Goal: Task Accomplishment & Management: Manage account settings

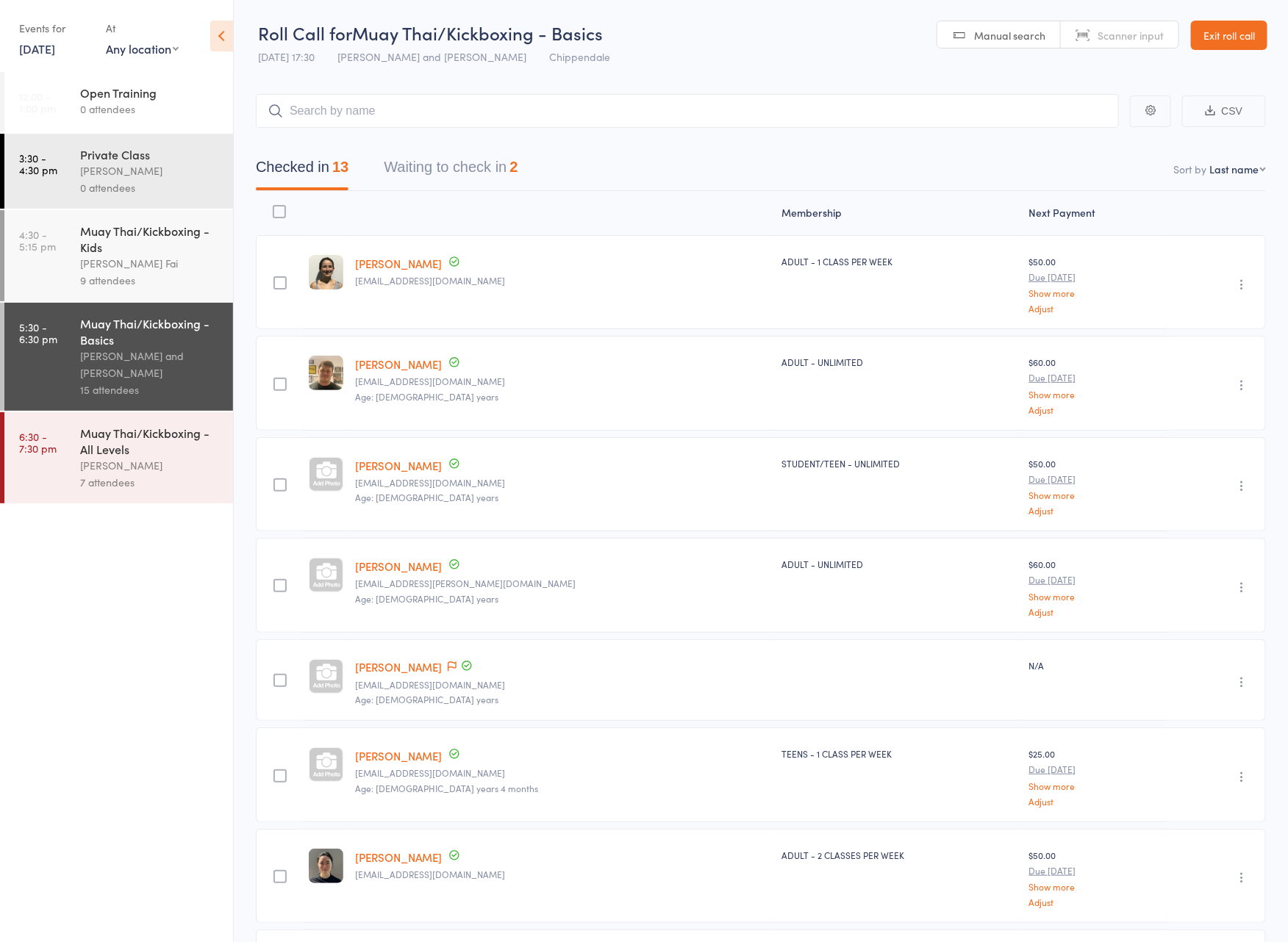
click at [35, 59] on div "Events for 11 Sep, 2025 11 Sep, 2025 September 2025 Sun Mon Tue Wed Thu Fri Sat…" at bounding box center [55, 38] width 72 height 43
click at [43, 49] on link "11 Sep, 2025" at bounding box center [37, 48] width 36 height 16
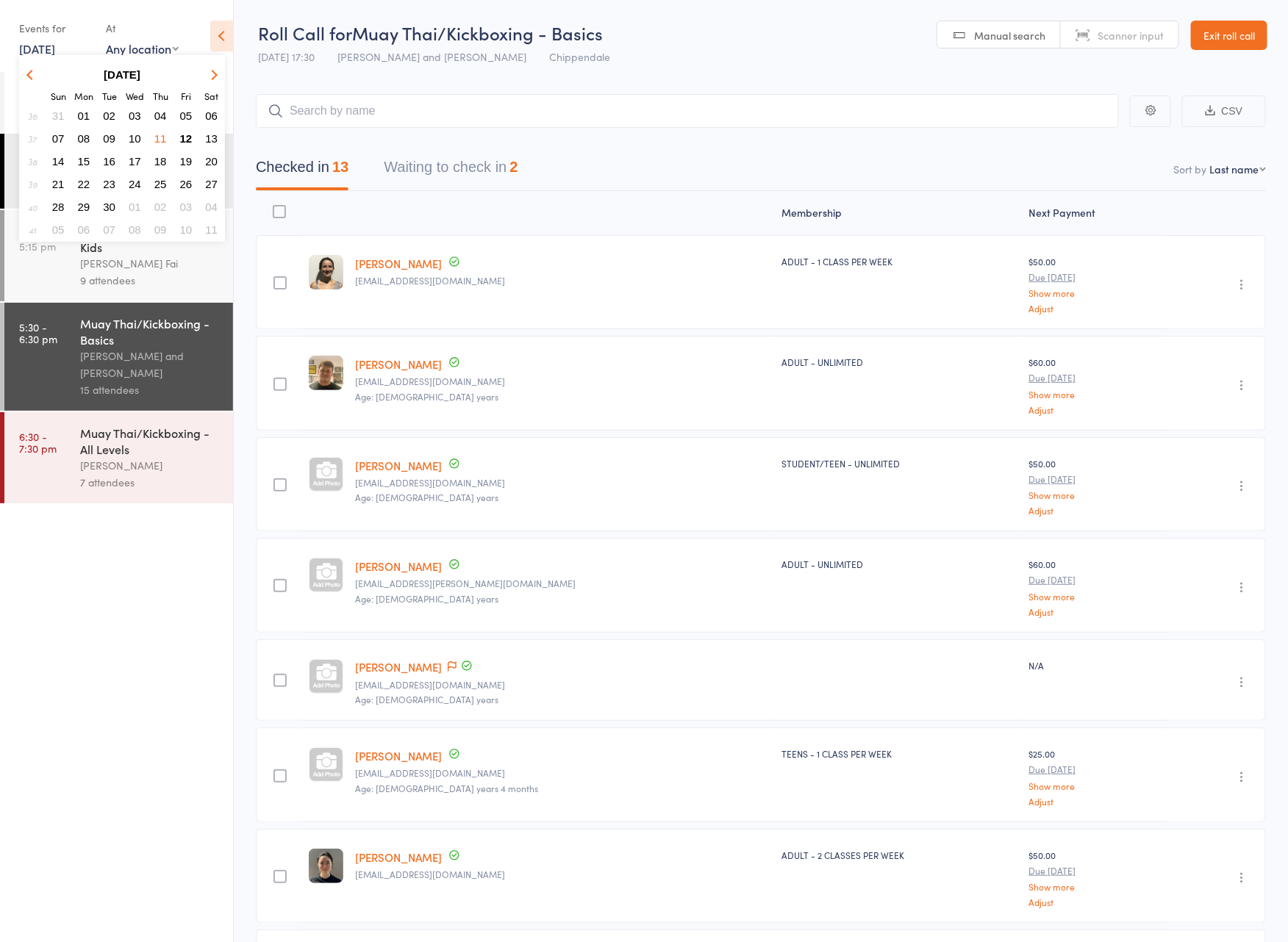
click at [85, 139] on span "08" at bounding box center [84, 138] width 12 height 12
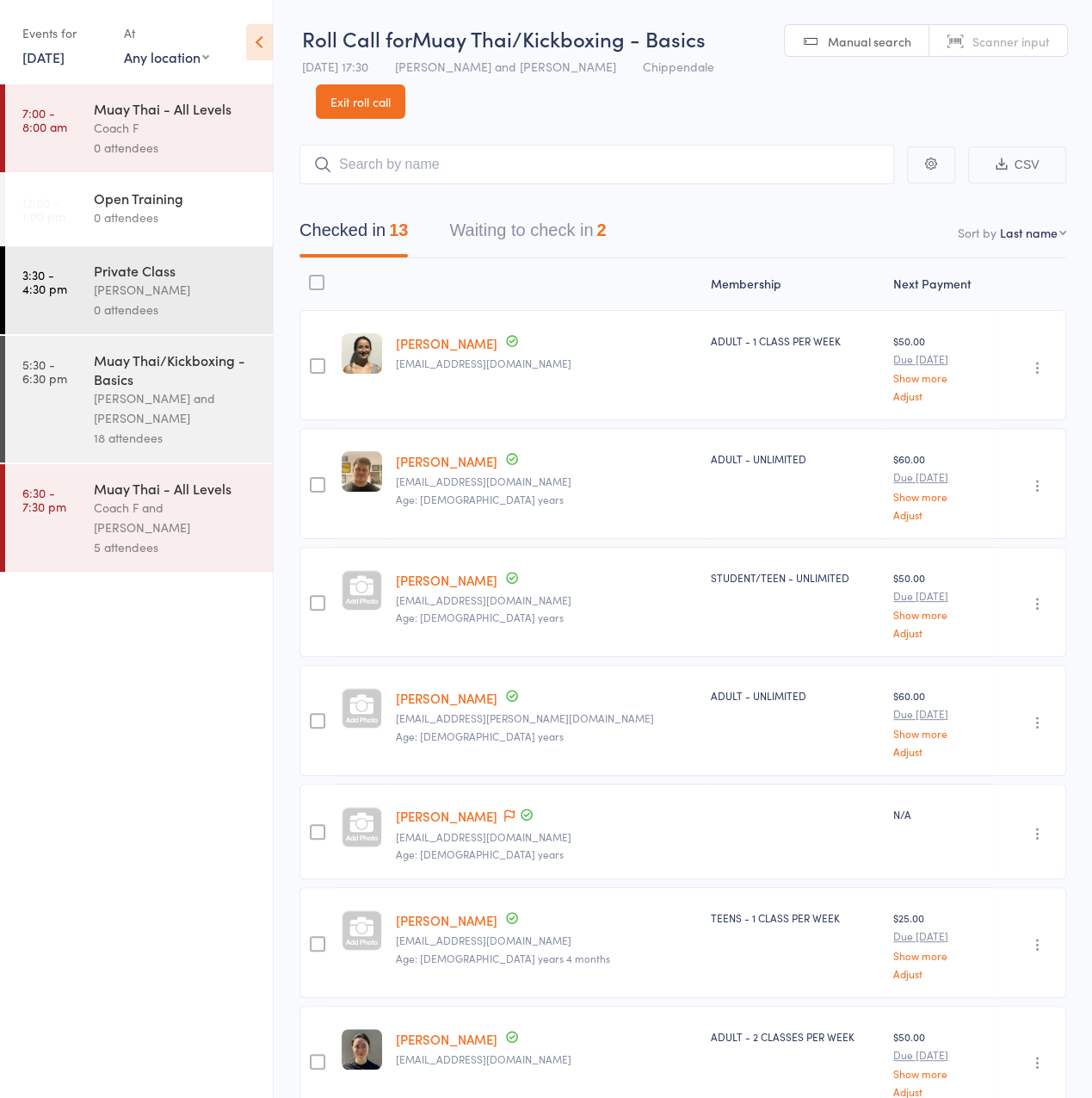
click at [556, 219] on button "Waiting to check in 2" at bounding box center [527, 235] width 156 height 46
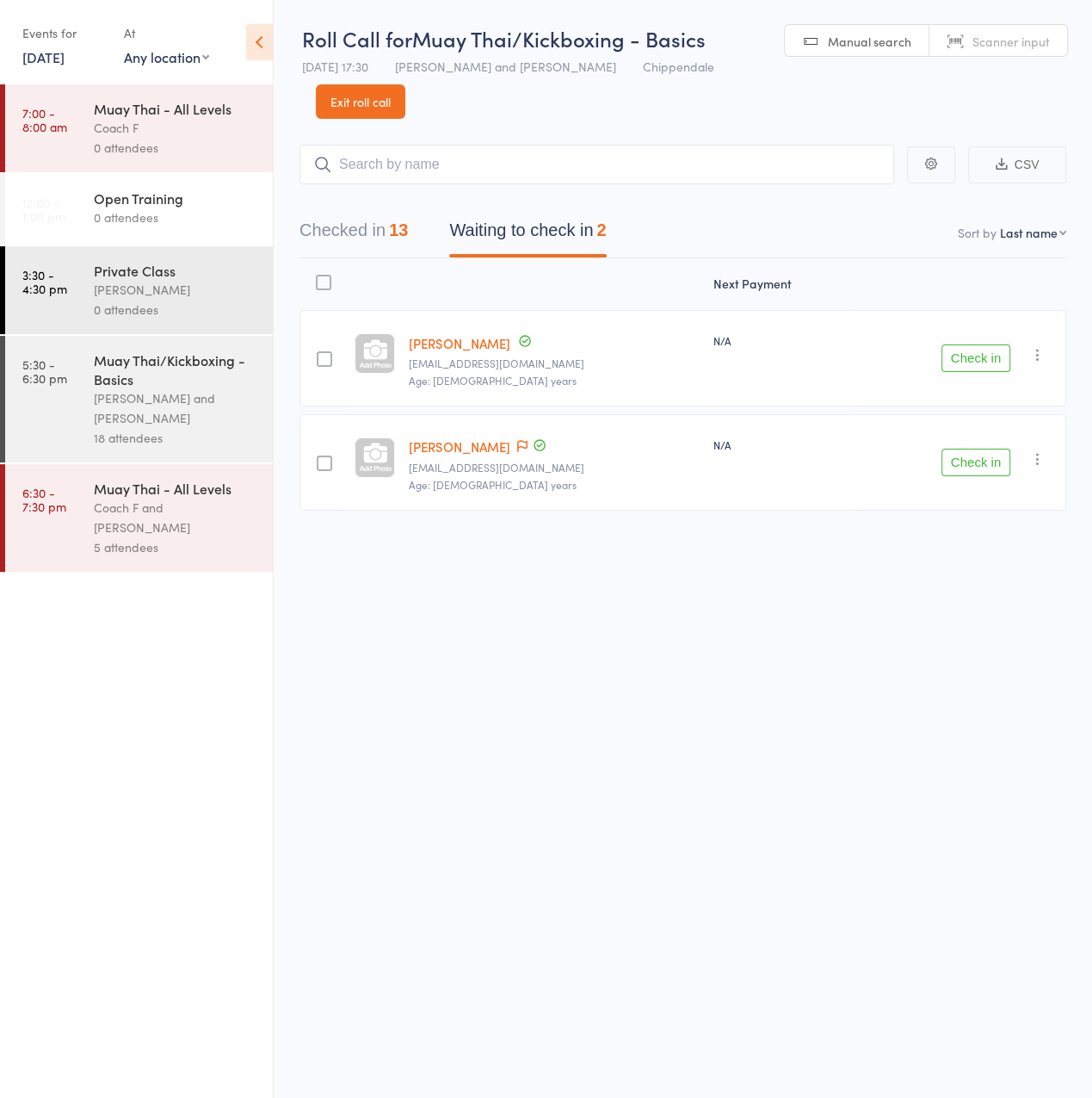
click at [351, 247] on button "Checked in 13" at bounding box center [353, 235] width 108 height 46
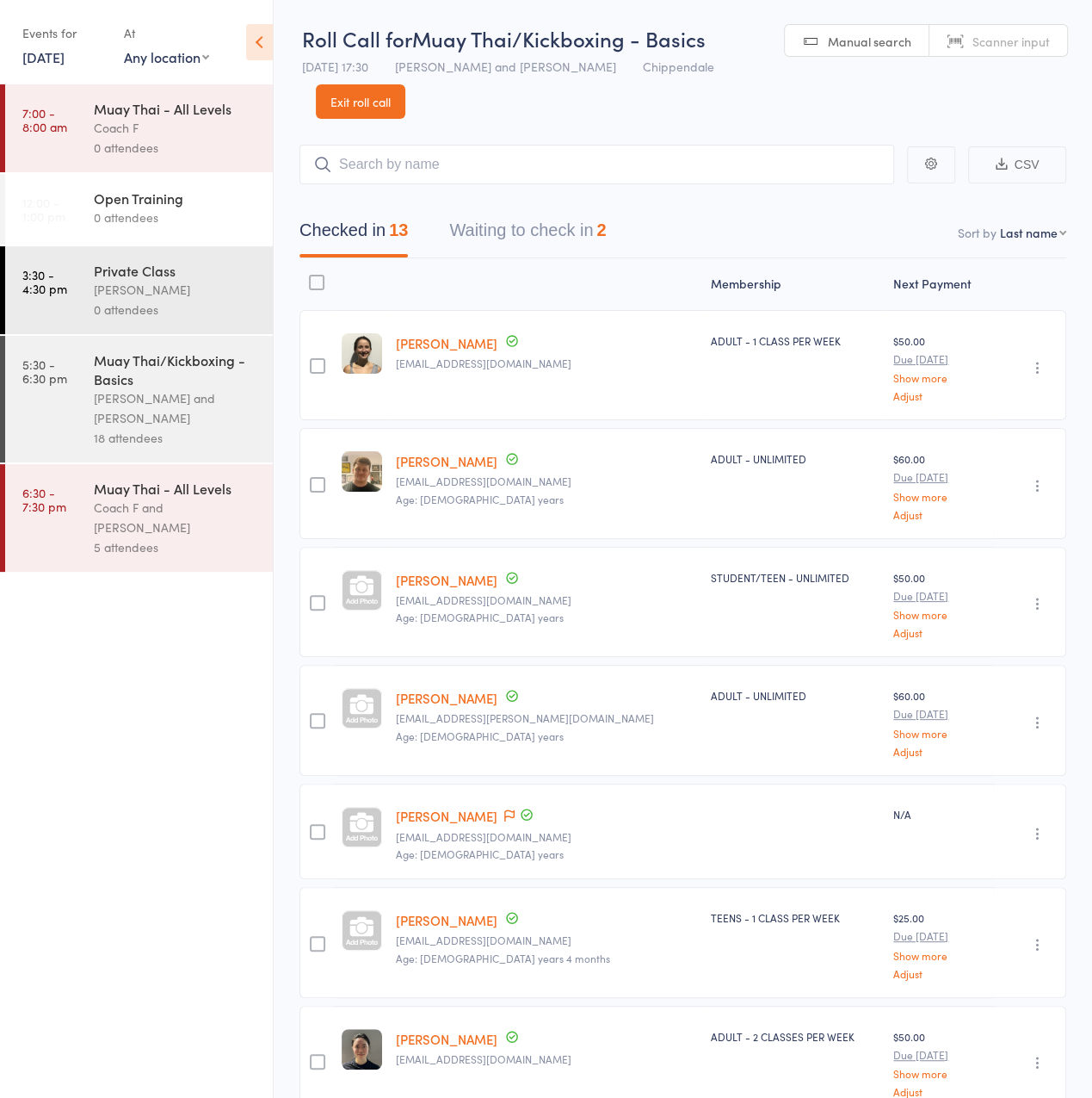
click at [172, 362] on div "Muay Thai/Kickboxing - Basics" at bounding box center [176, 369] width 164 height 37
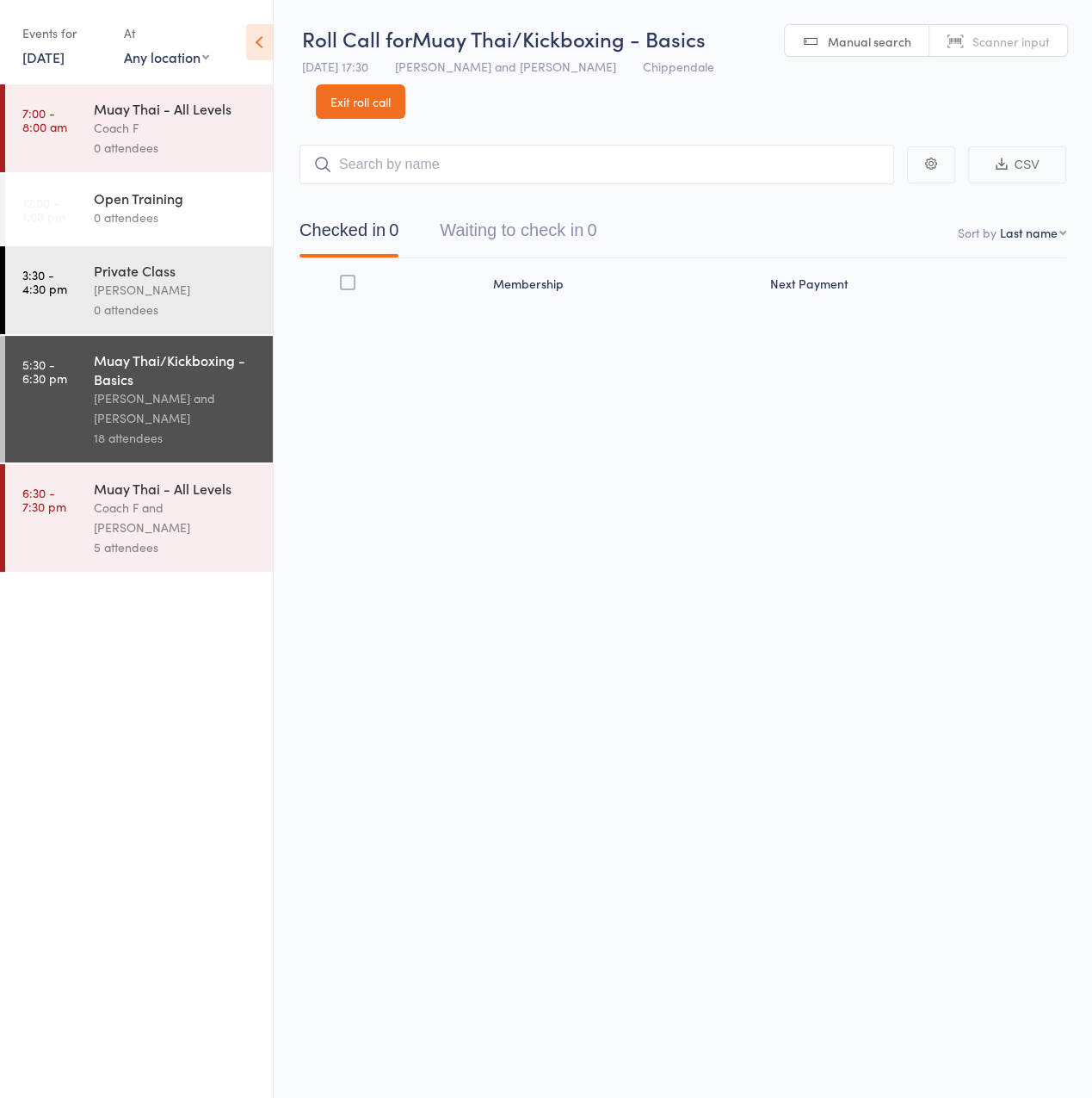
click at [585, 236] on button "Waiting to check in 0" at bounding box center [517, 235] width 156 height 46
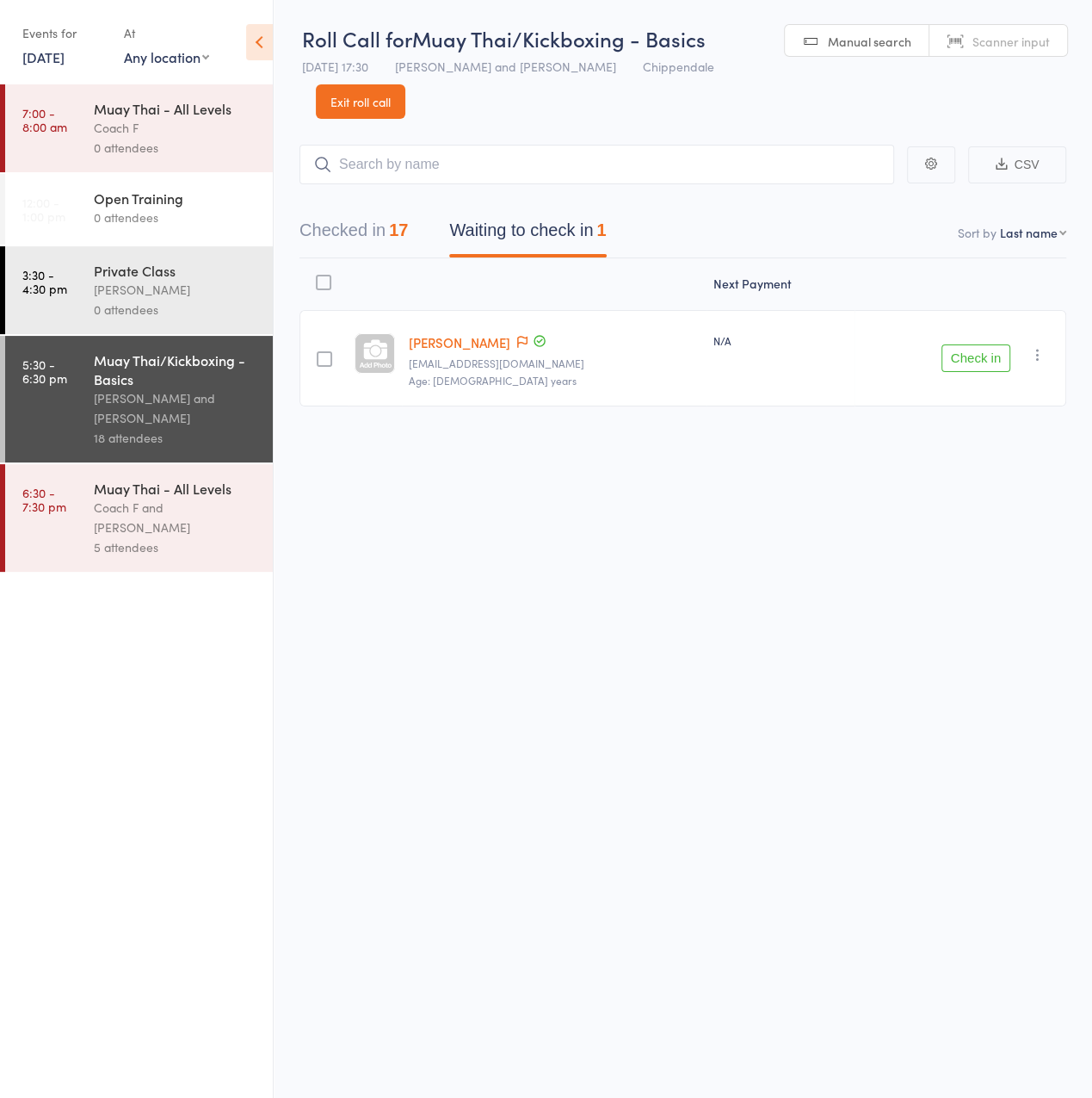
click at [399, 241] on button "Checked in 17" at bounding box center [353, 235] width 108 height 46
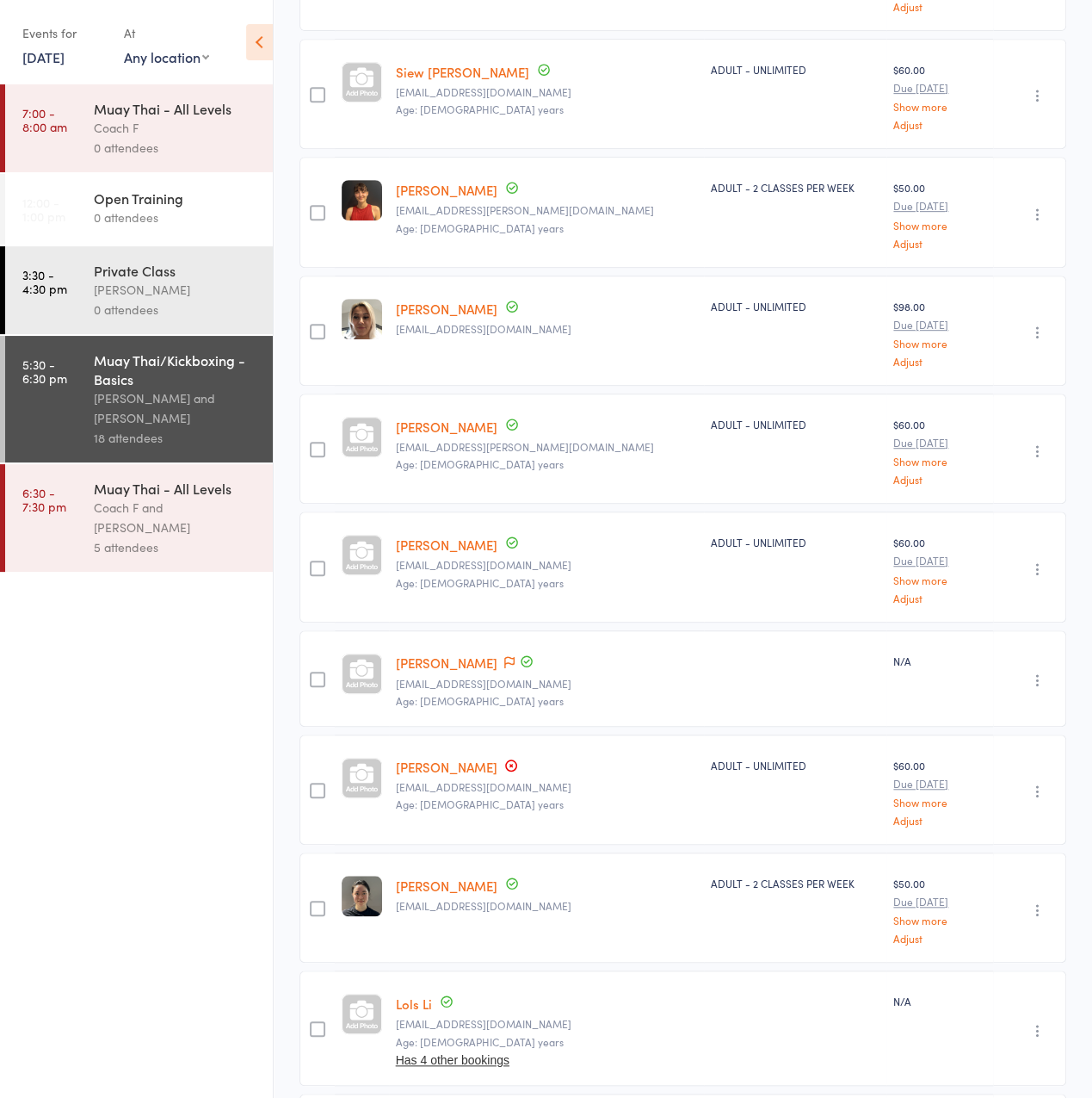
scroll to position [510, 0]
click at [505, 655] on icon at bounding box center [510, 660] width 11 height 12
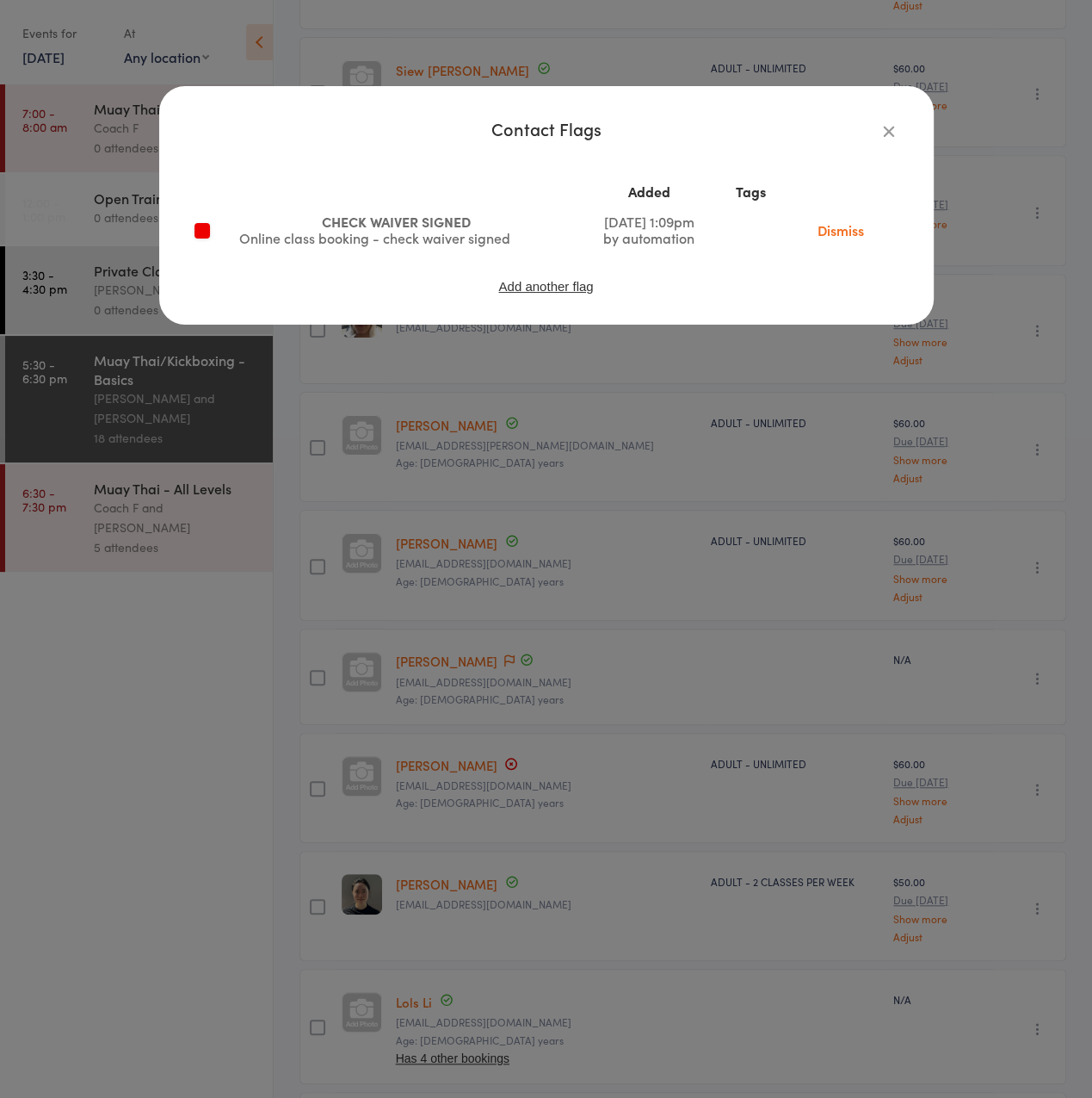
click at [851, 221] on link "Dismiss" at bounding box center [841, 230] width 72 height 19
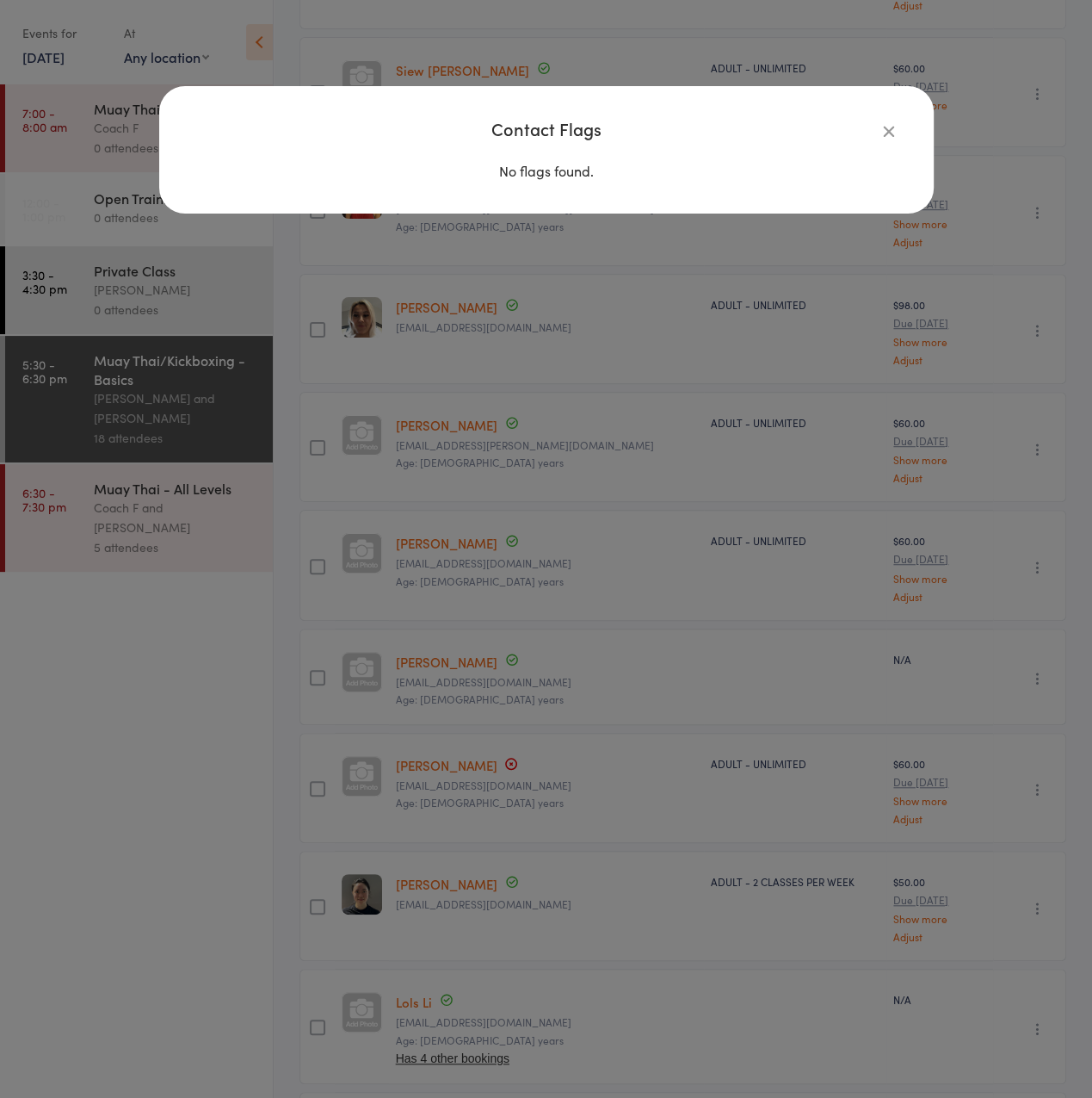
click at [876, 129] on div "Contact Flags" at bounding box center [547, 129] width 706 height 16
click at [882, 138] on icon "button" at bounding box center [890, 131] width 19 height 19
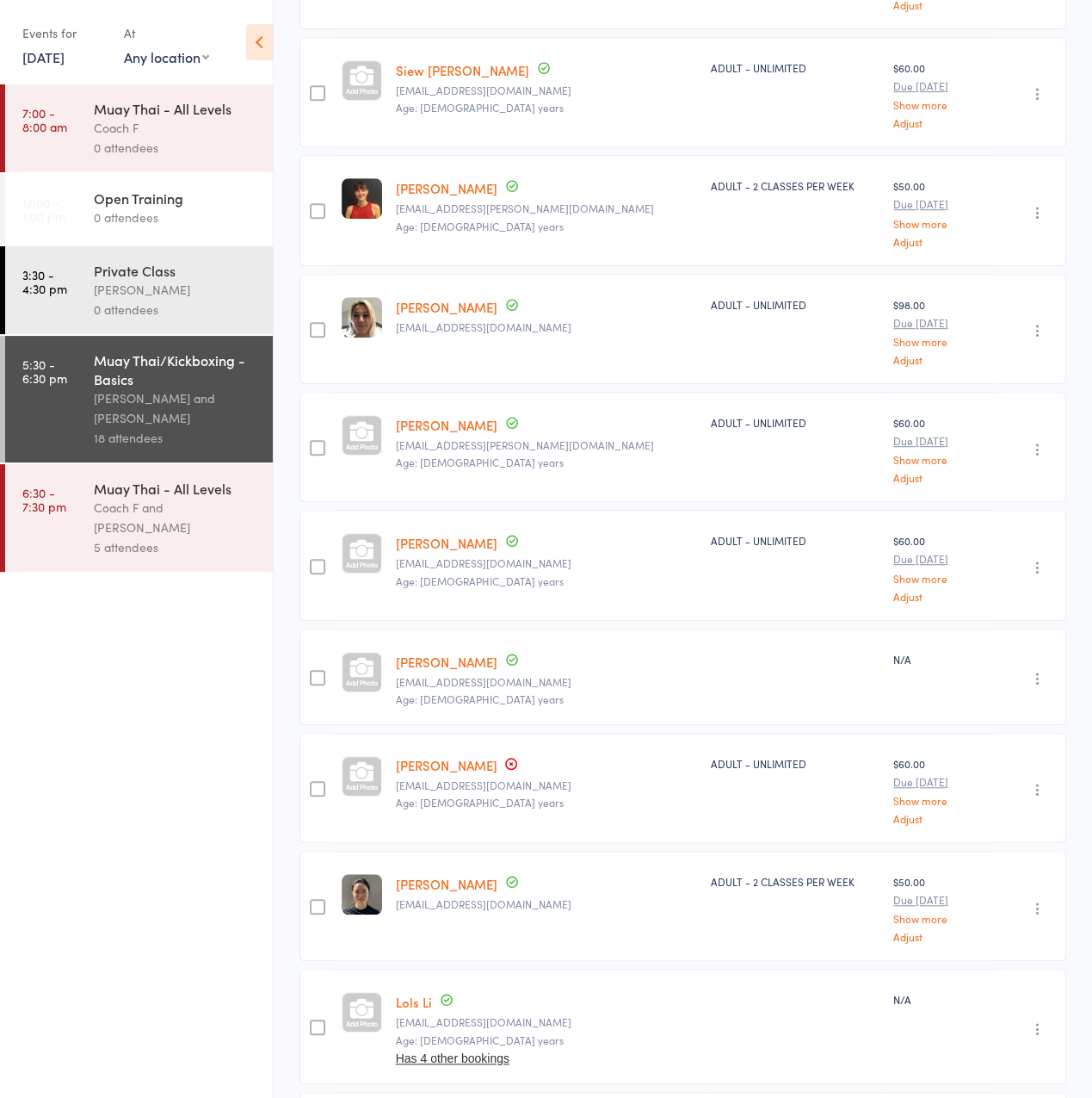
click at [64, 63] on link "8 Sep, 2025" at bounding box center [43, 57] width 42 height 19
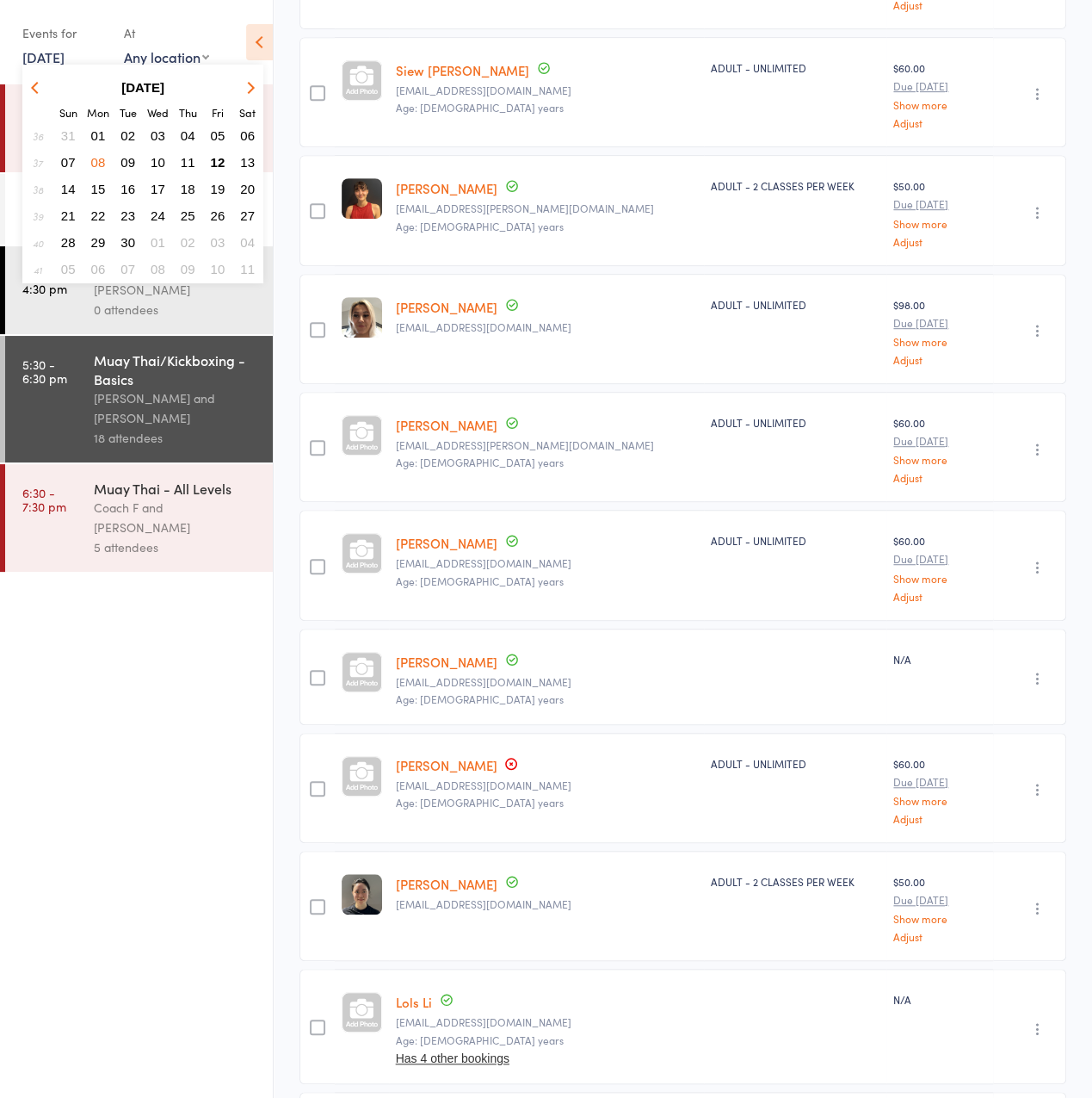
click at [132, 168] on span "09" at bounding box center [128, 161] width 14 height 14
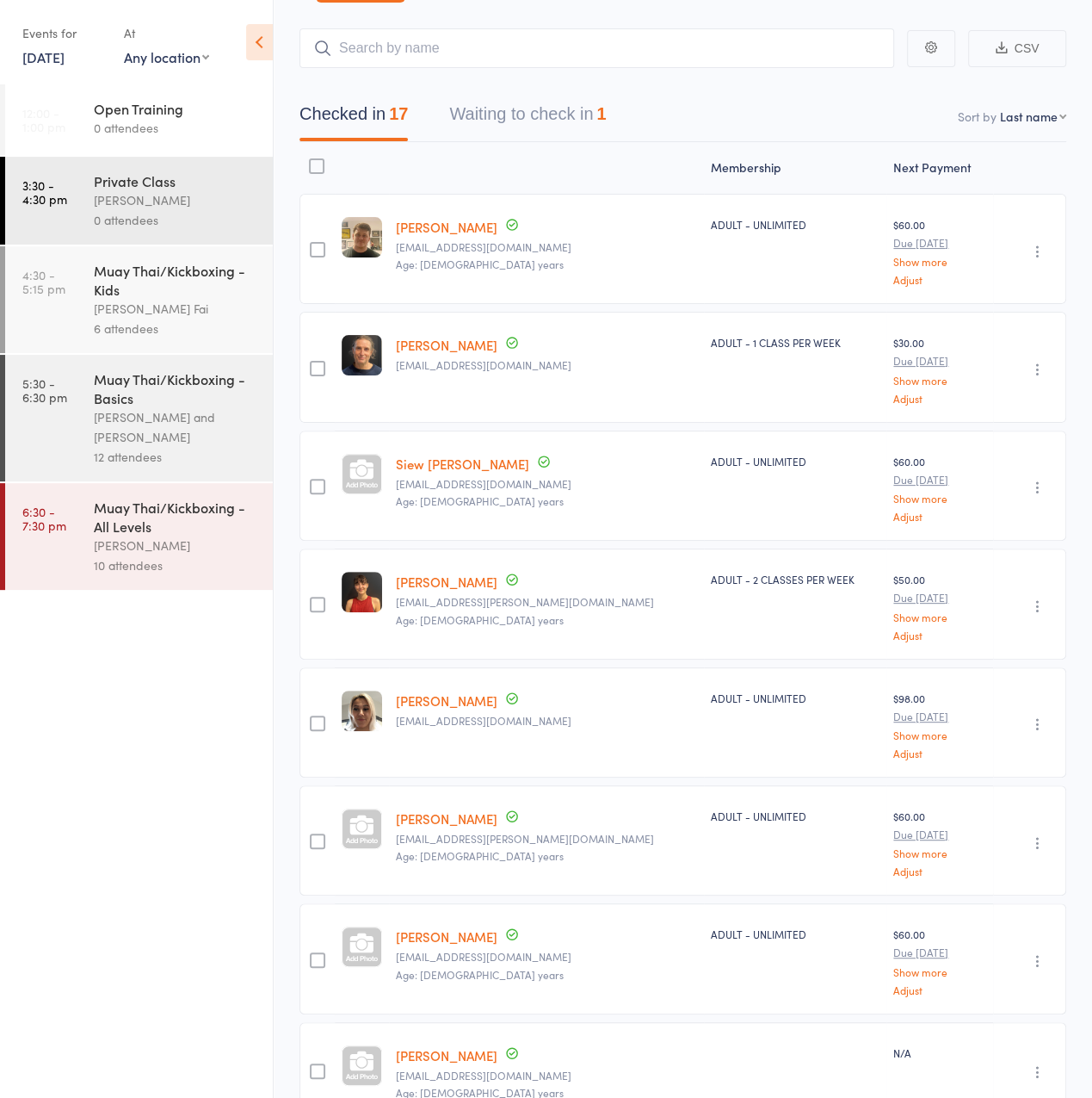
scroll to position [115, 0]
click at [103, 395] on div "Muay Thai/Kickboxing - Basics" at bounding box center [176, 388] width 164 height 37
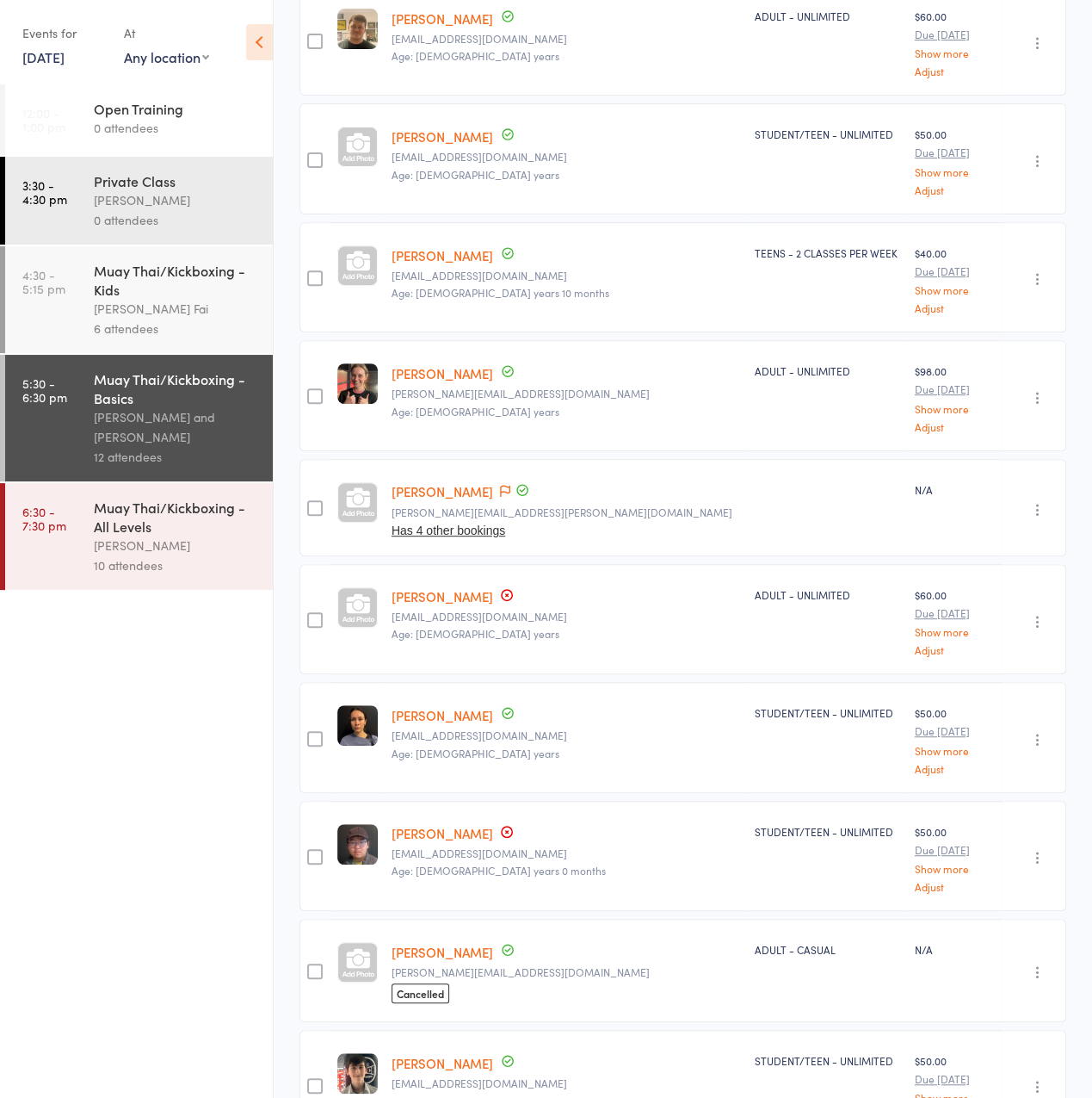
scroll to position [383, 0]
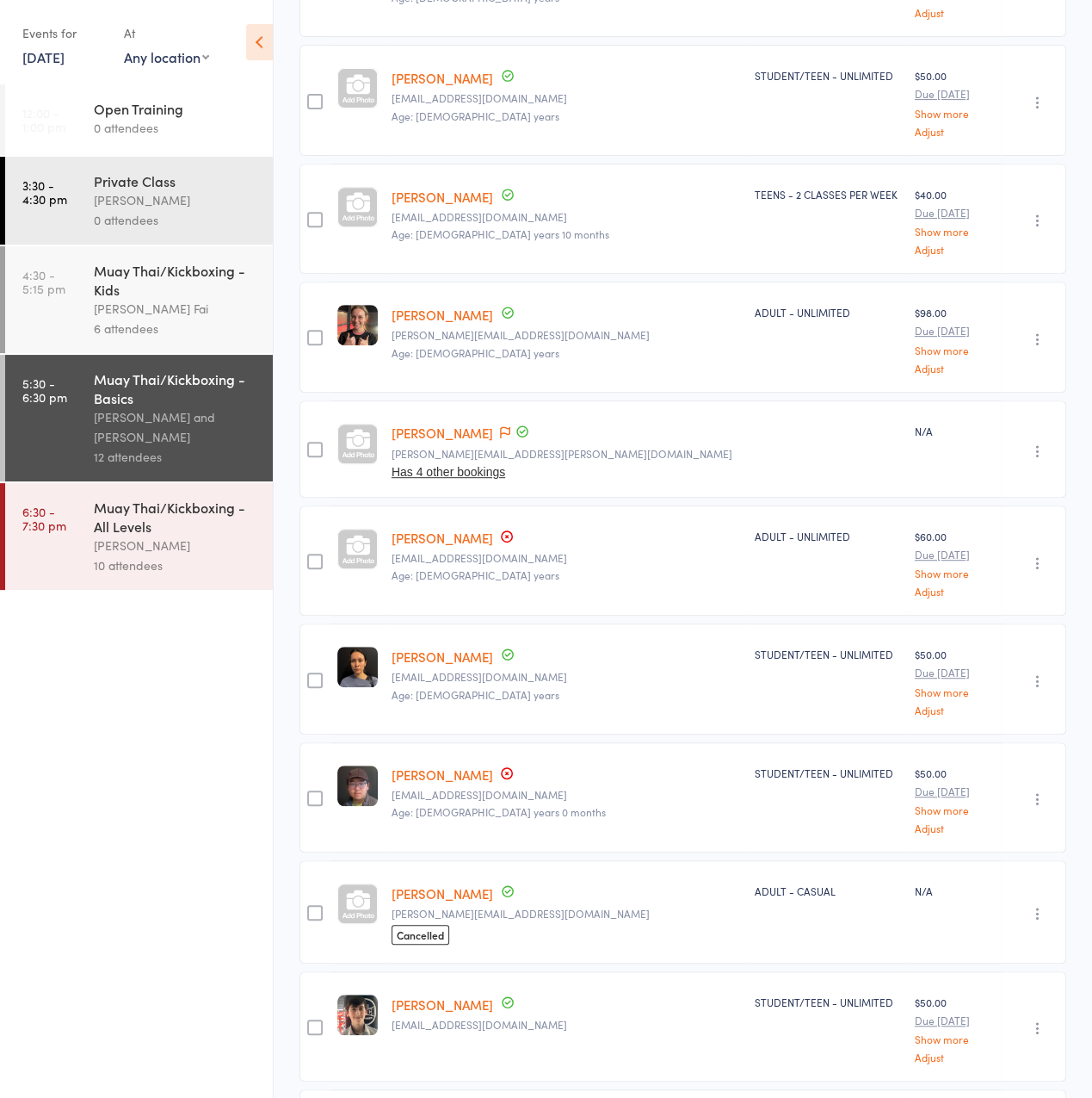
click at [496, 535] on div at bounding box center [505, 538] width 18 height 17
click at [439, 534] on link "[PERSON_NAME]" at bounding box center [442, 537] width 102 height 18
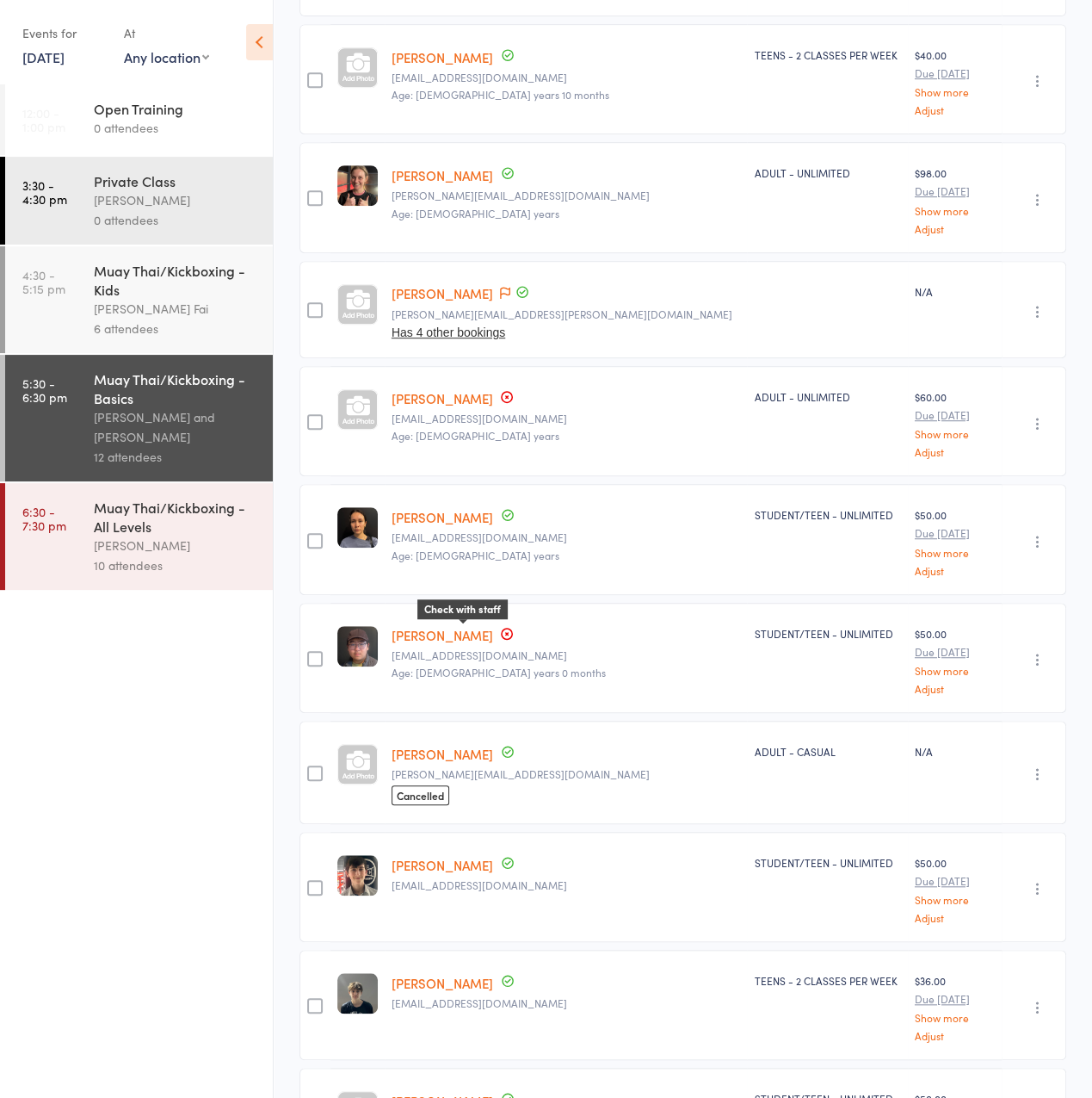
click at [500, 629] on icon at bounding box center [507, 633] width 13 height 13
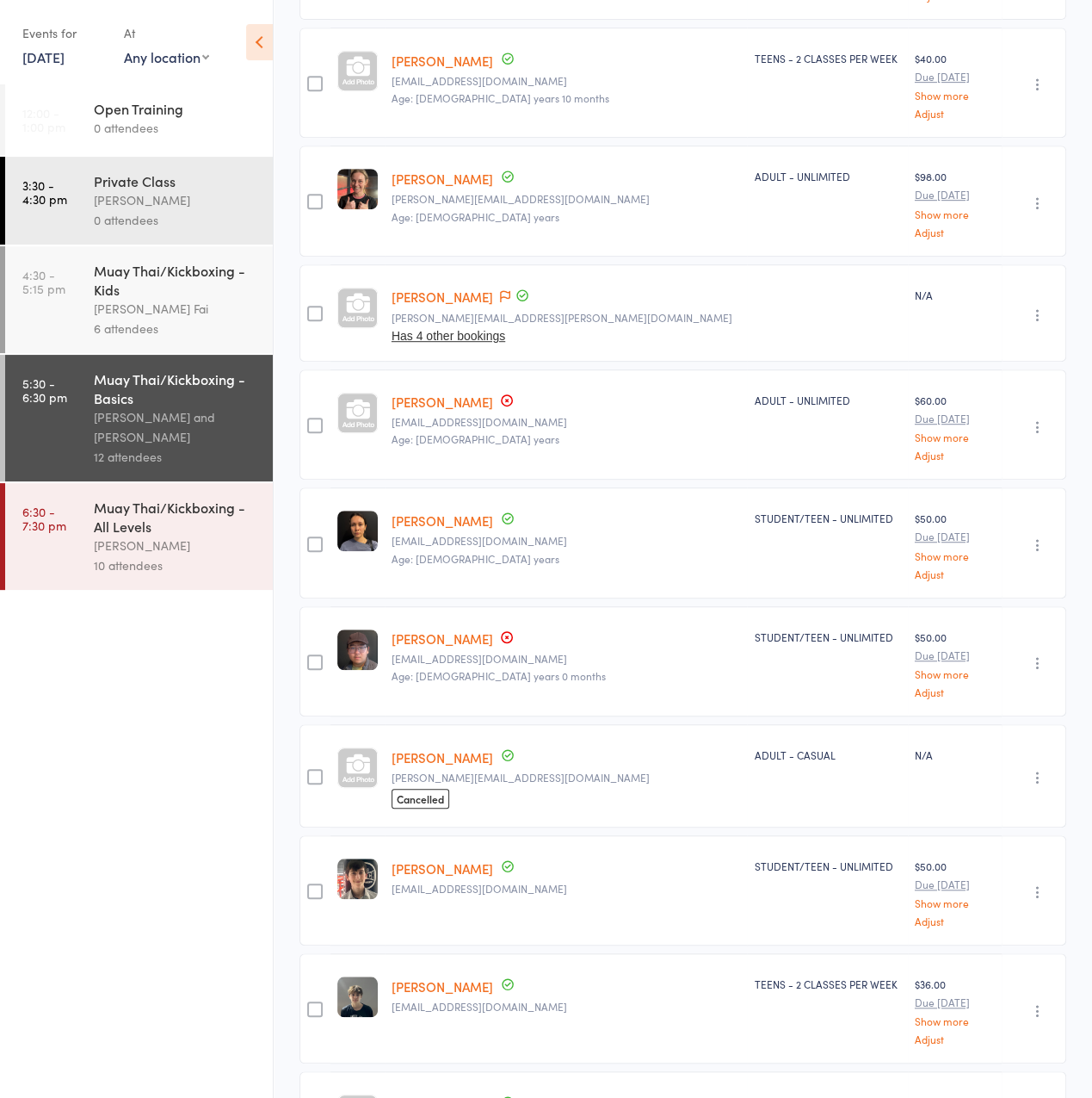
click at [421, 630] on link "hongyi liu" at bounding box center [442, 638] width 102 height 18
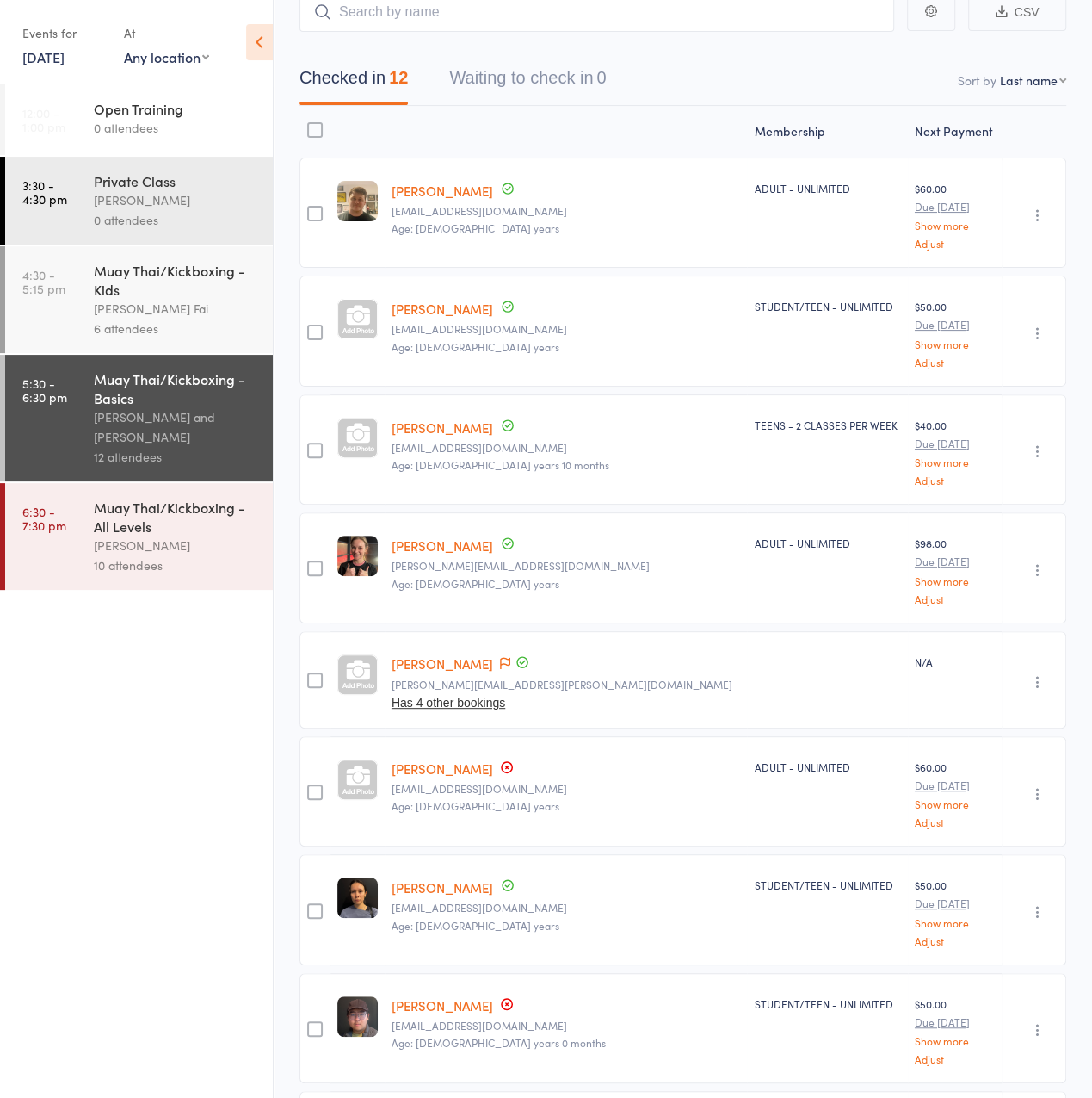
scroll to position [166, 0]
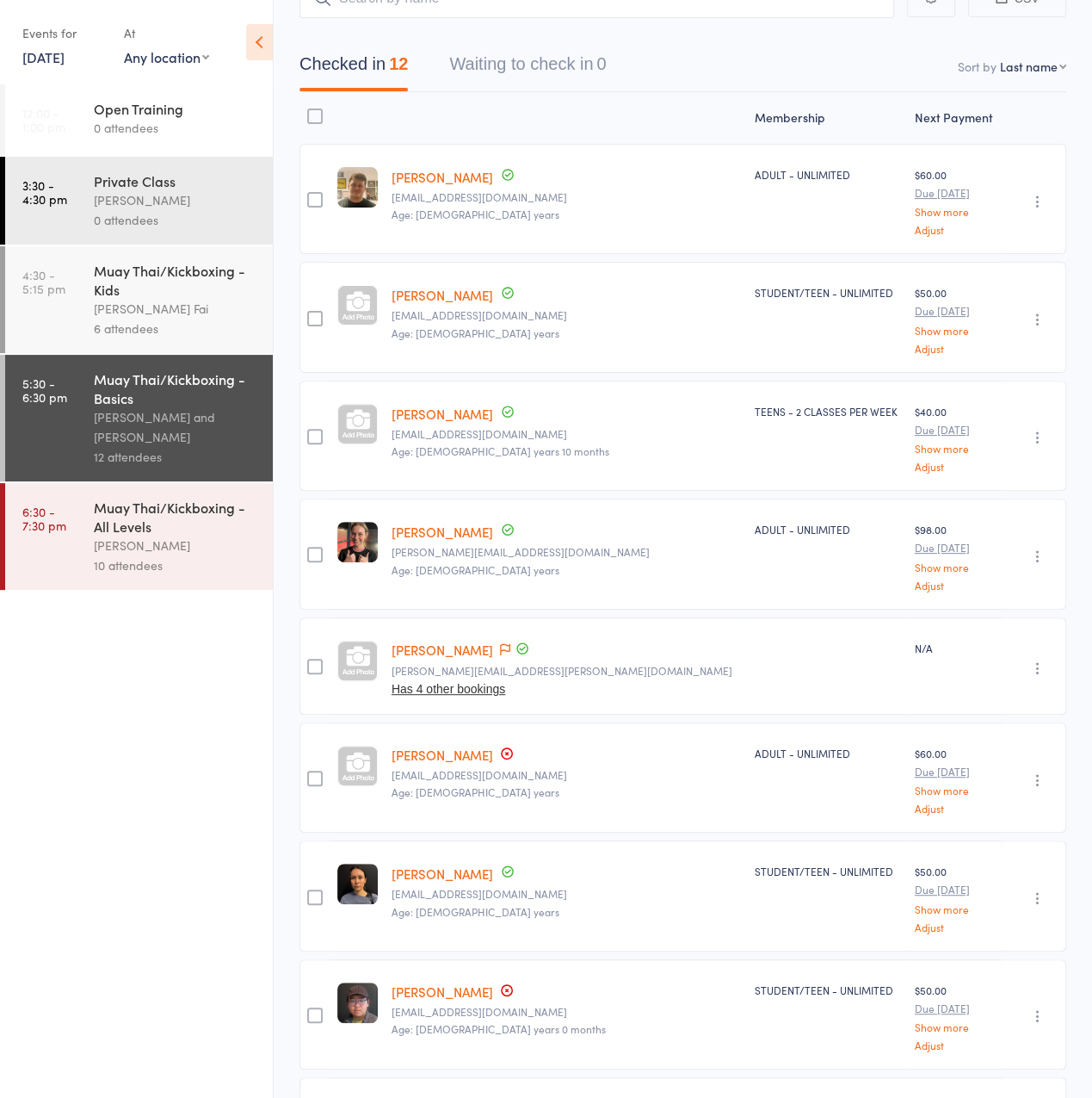
click at [177, 523] on div "Muay Thai/Kickboxing - All Levels" at bounding box center [176, 515] width 164 height 37
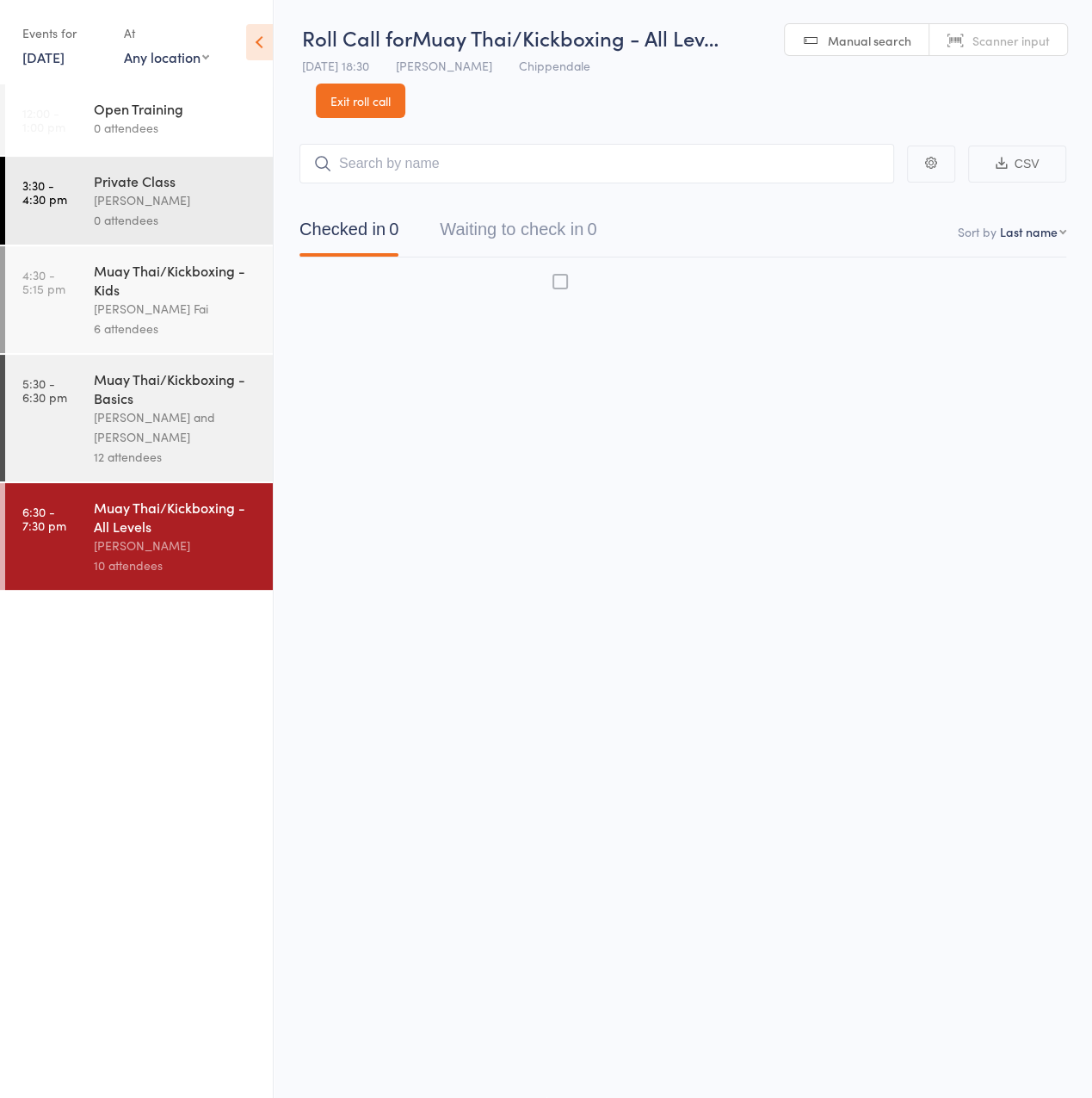
scroll to position [1, 0]
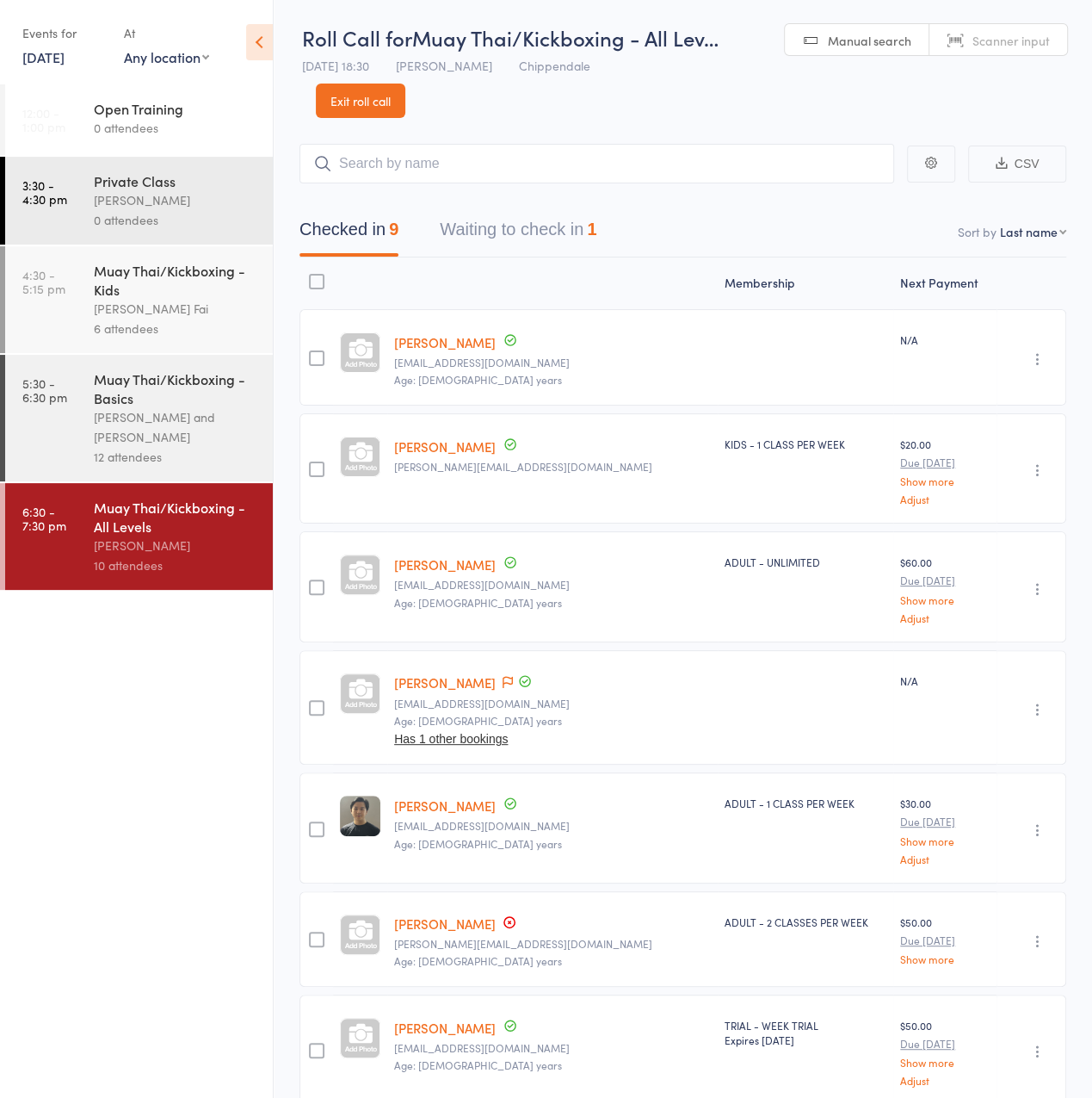
click at [583, 227] on button "Waiting to check in 1" at bounding box center [517, 234] width 156 height 46
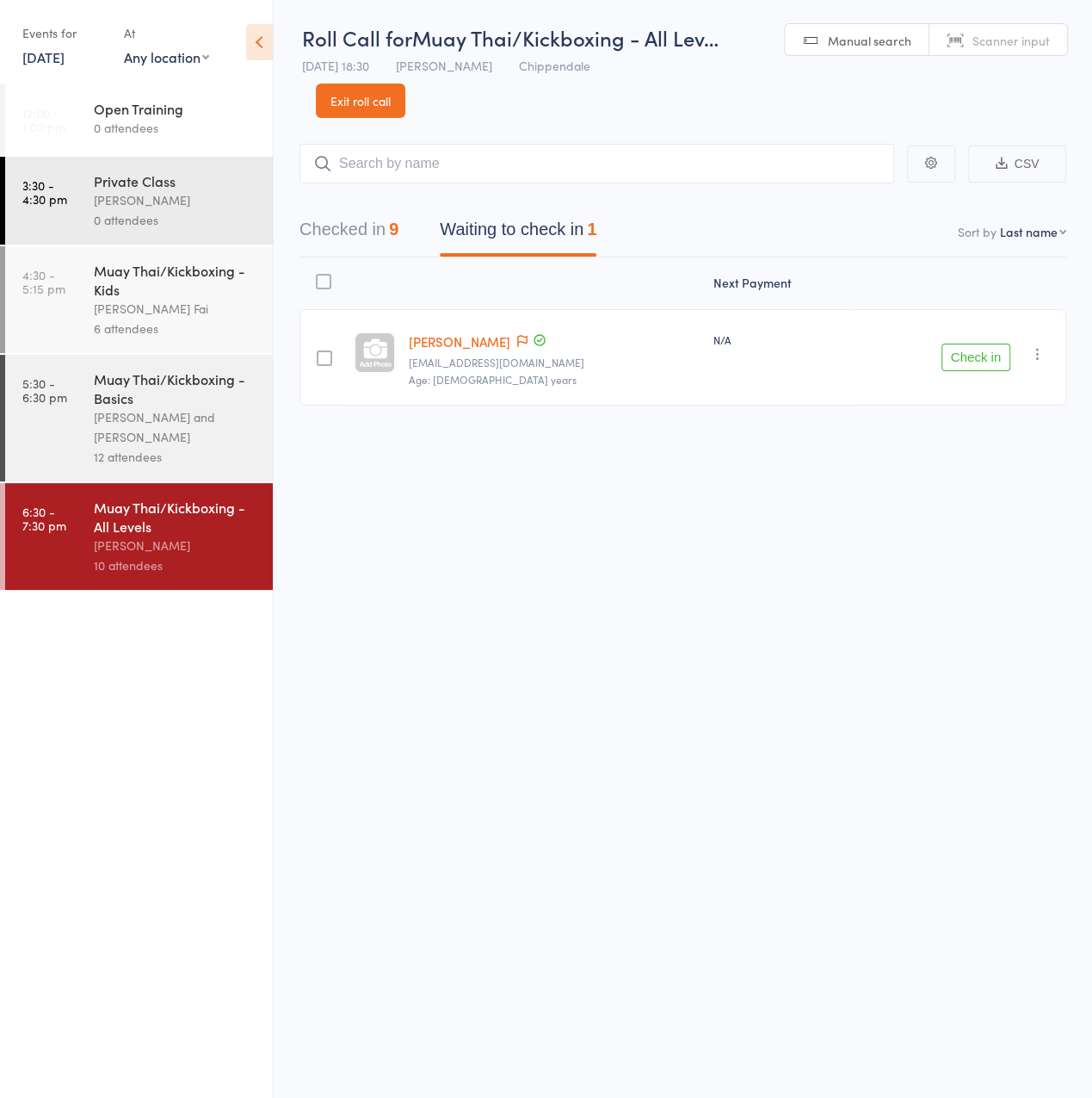
click at [1043, 355] on icon "button" at bounding box center [1038, 354] width 17 height 17
click at [64, 56] on link "9 Sep, 2025" at bounding box center [43, 57] width 42 height 19
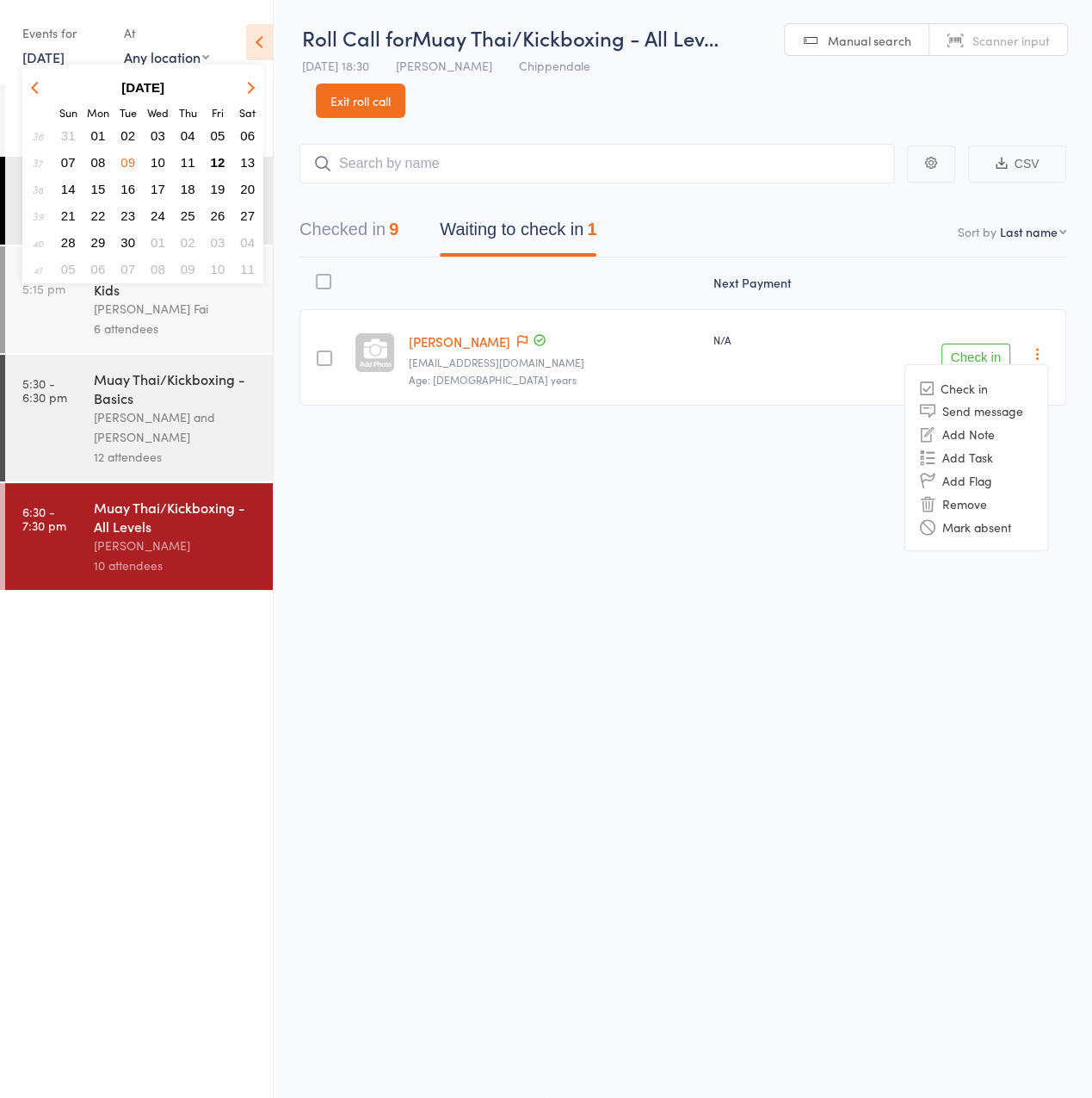
click at [64, 56] on link "9 Sep, 2025" at bounding box center [43, 57] width 42 height 19
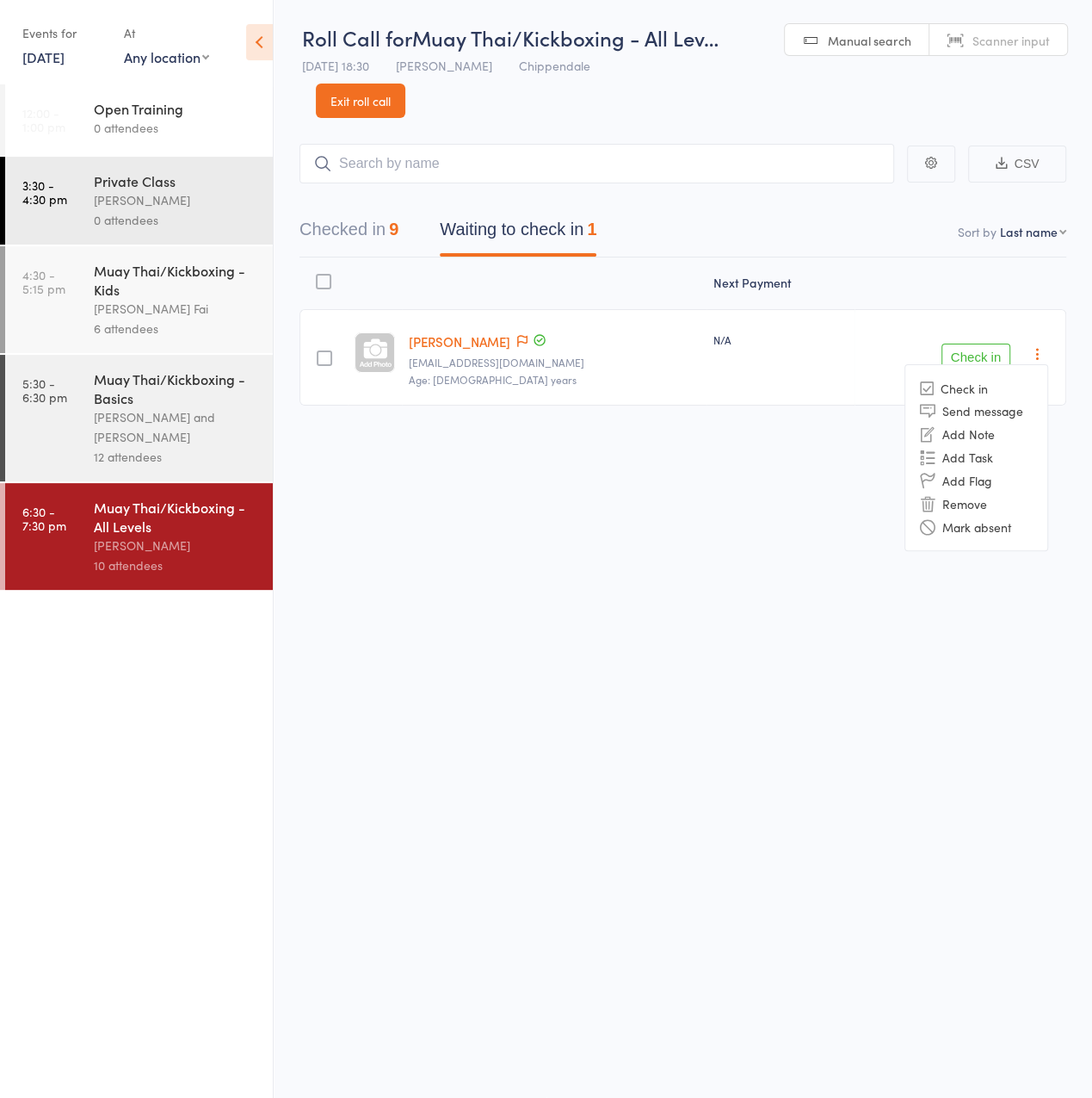
click at [41, 60] on link "9 Sep, 2025" at bounding box center [43, 57] width 42 height 19
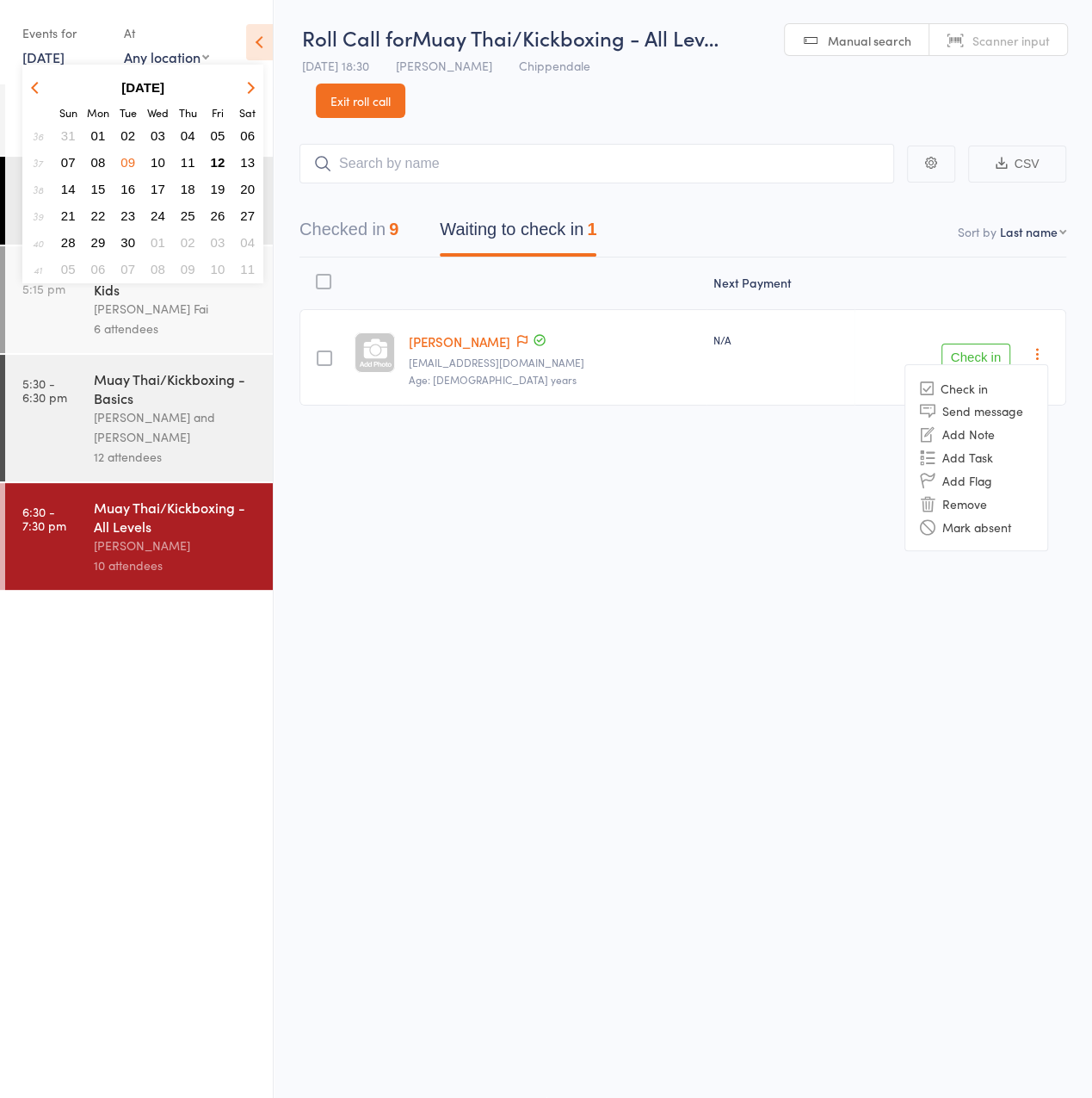
click at [155, 162] on span "10" at bounding box center [157, 161] width 14 height 14
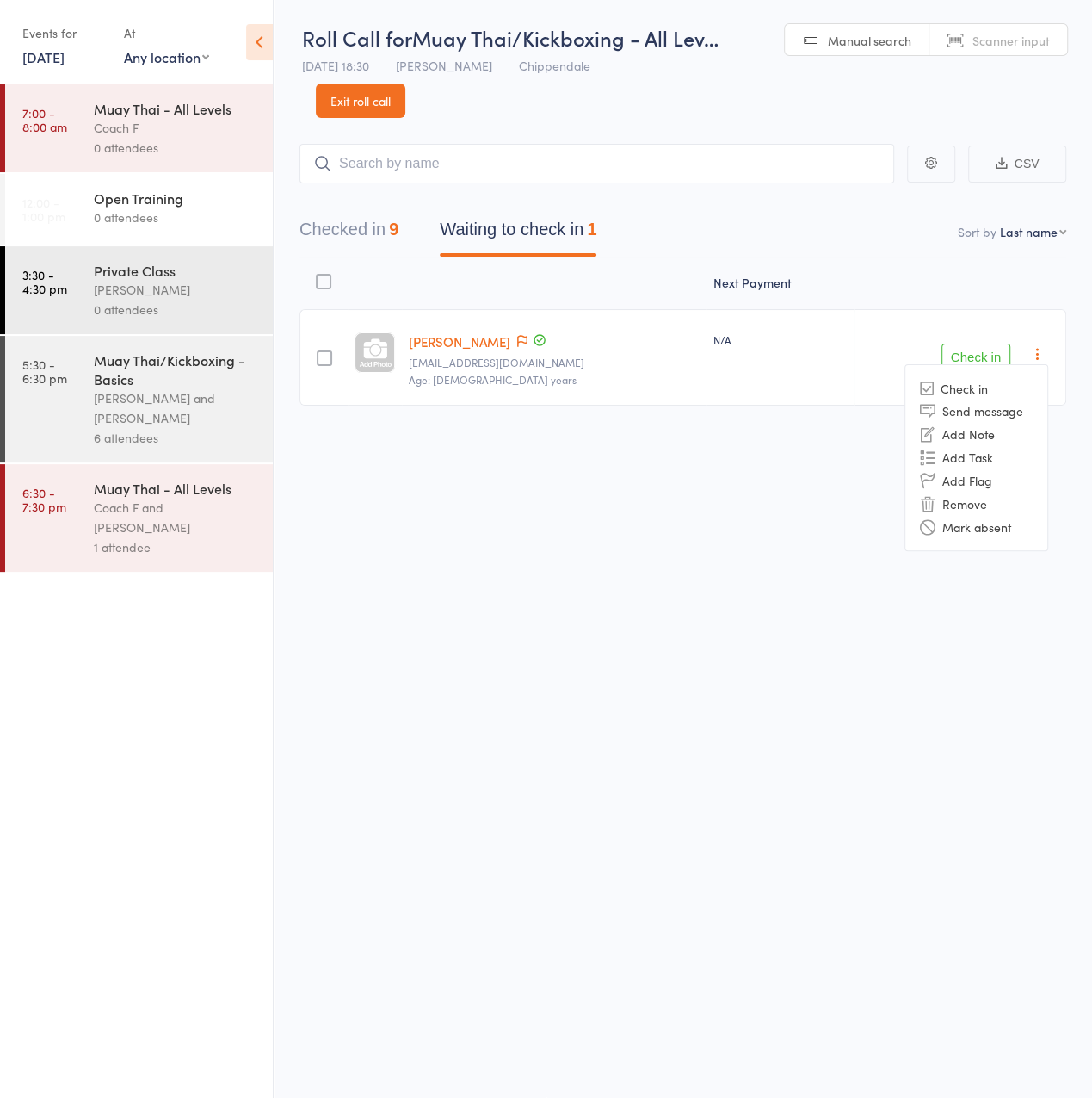
click at [178, 404] on div "Sifu Chan Cheuk Fai and Antony Atkin" at bounding box center [176, 408] width 164 height 39
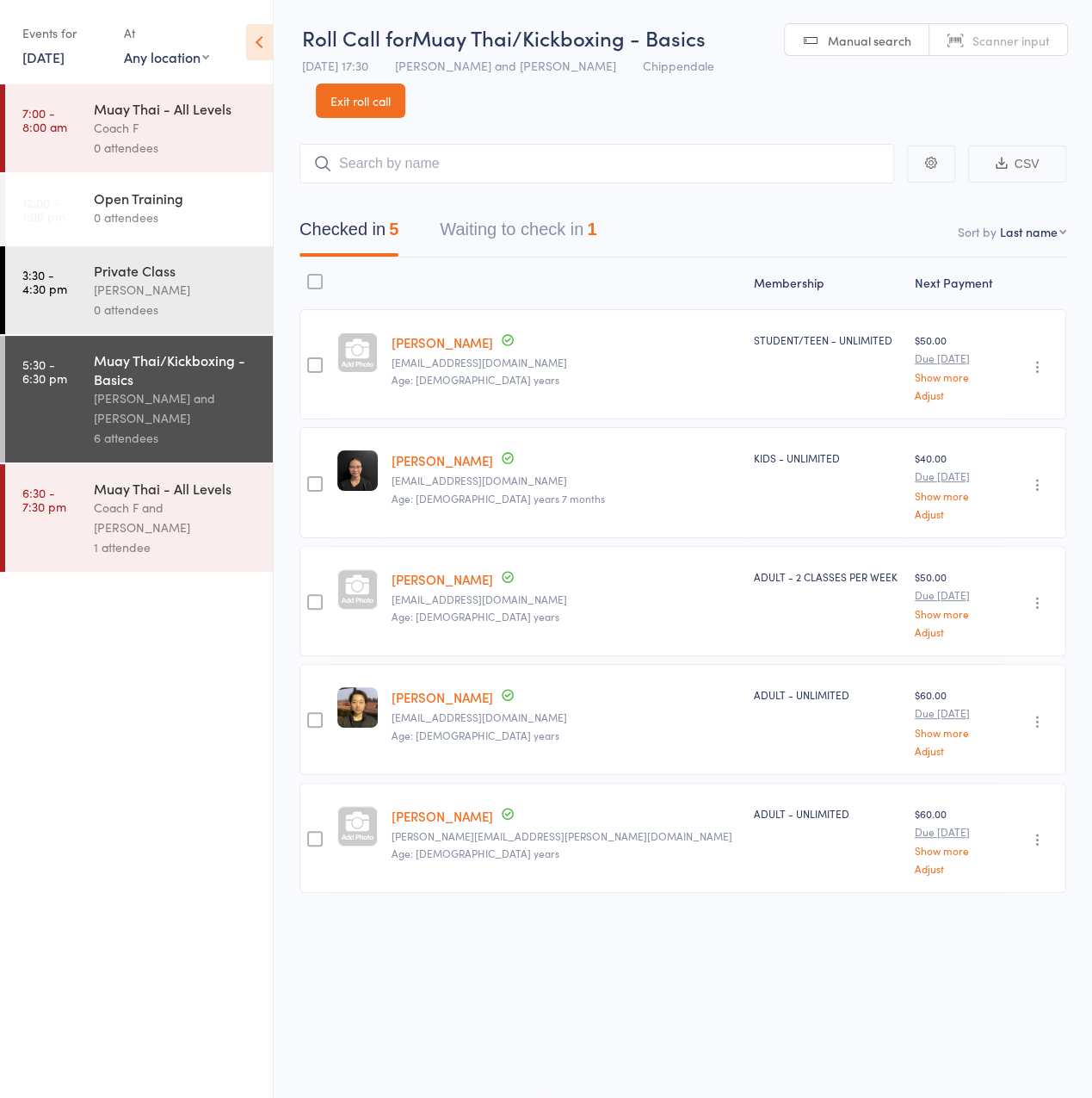
click at [526, 212] on button "Waiting to check in 1" at bounding box center [517, 234] width 156 height 46
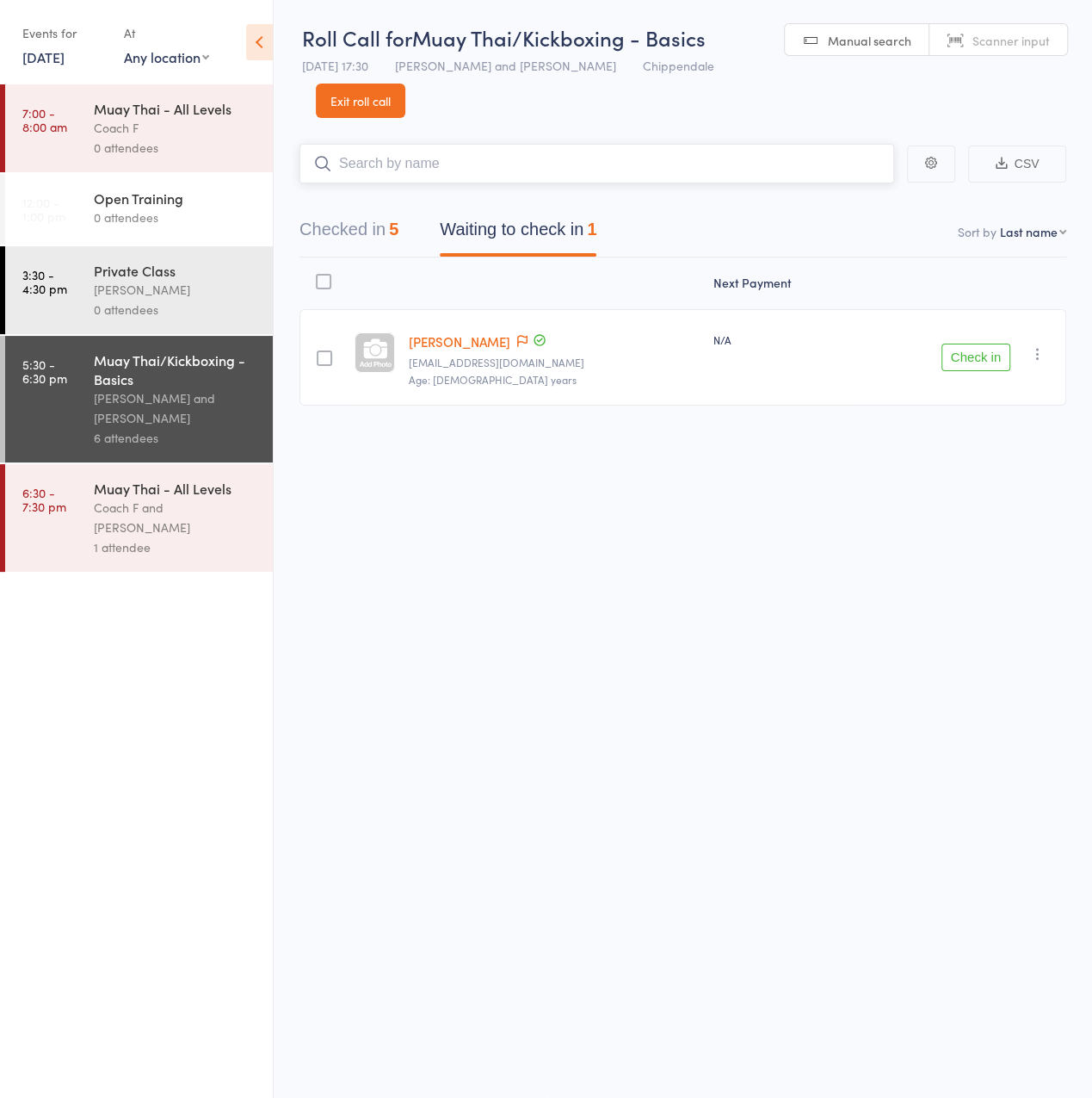
click at [370, 227] on button "Checked in 5" at bounding box center [348, 234] width 99 height 46
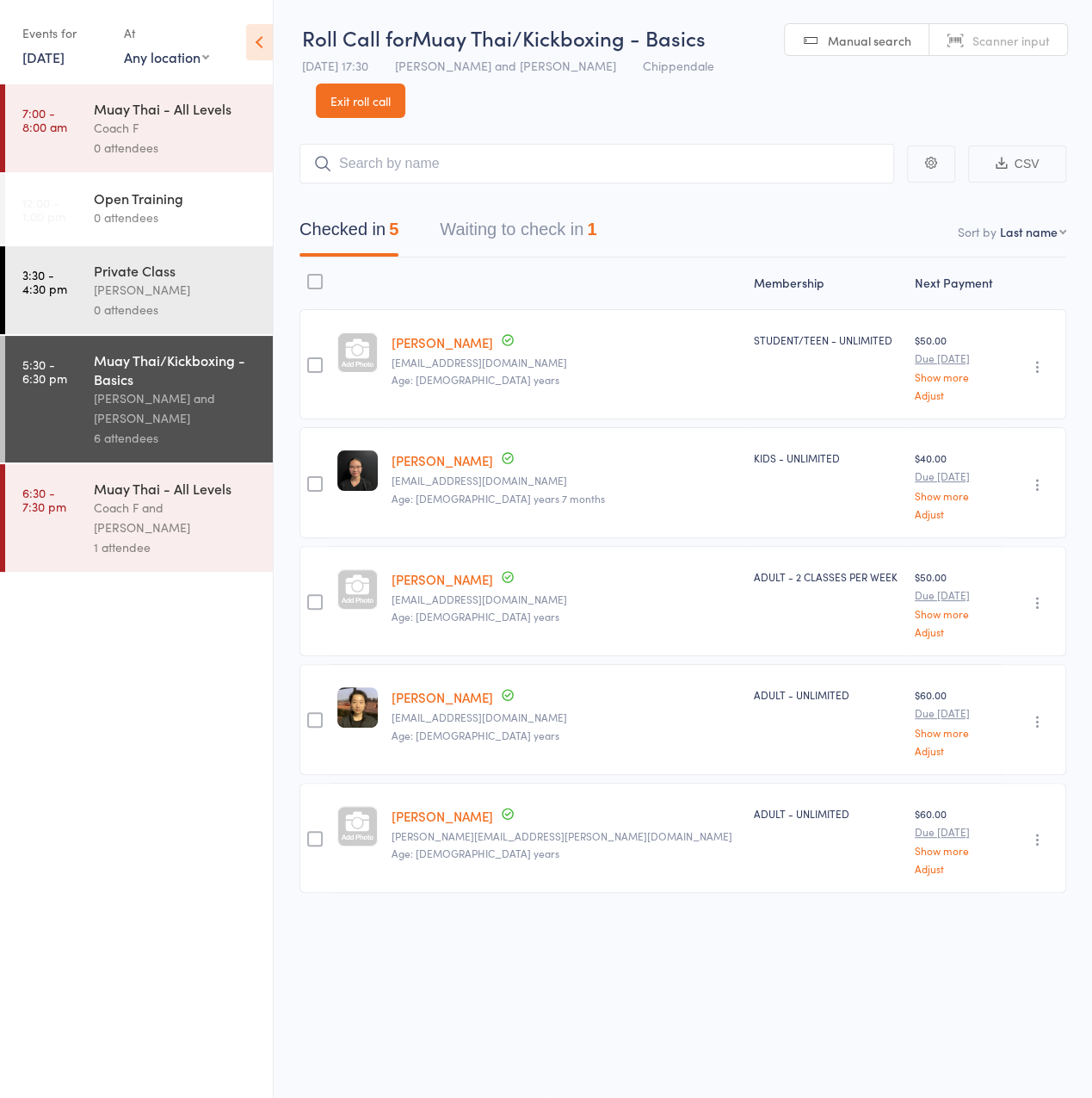
click at [64, 66] on link "10 Sep, 2025" at bounding box center [43, 57] width 42 height 19
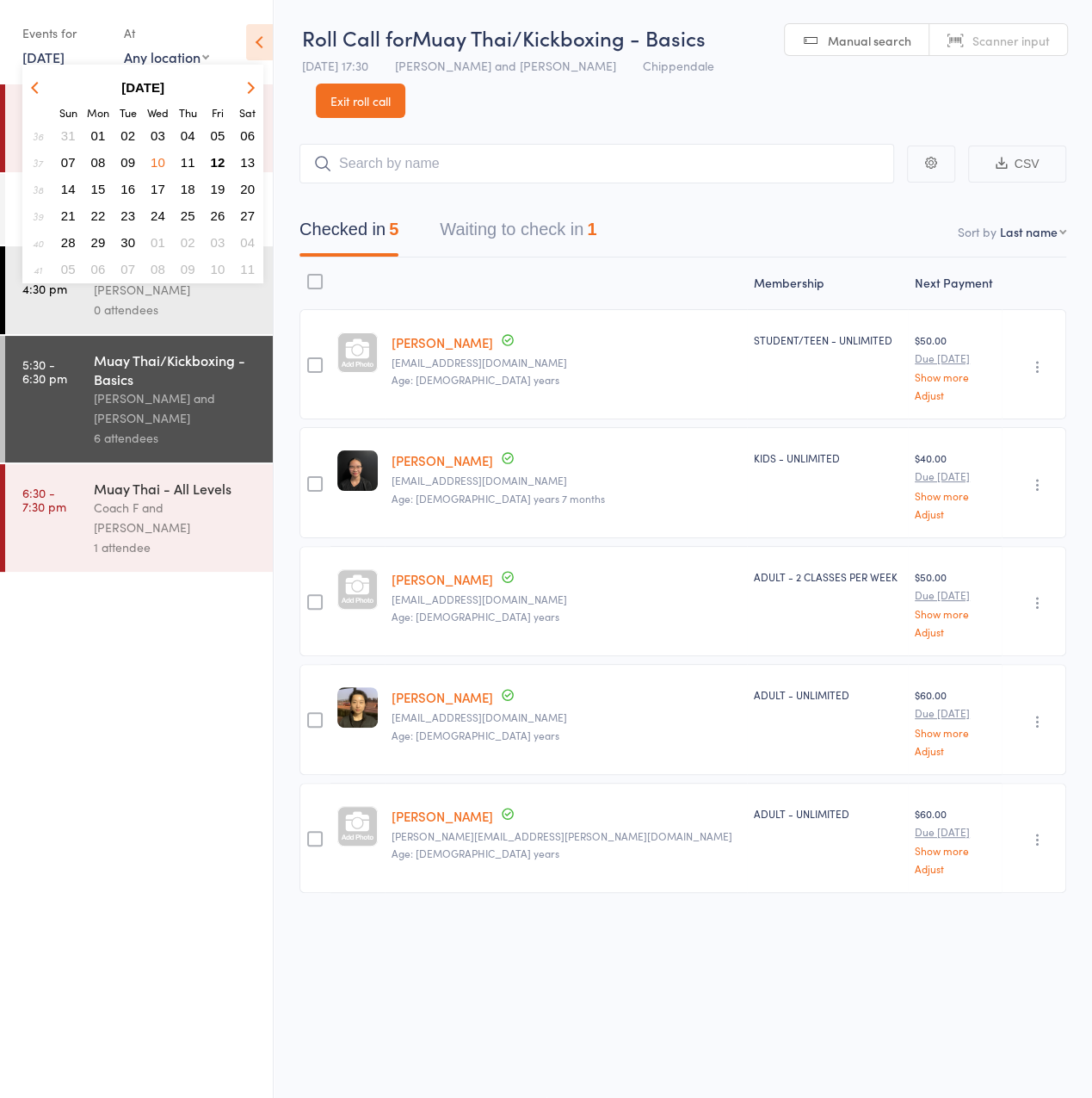
click at [221, 161] on span "12" at bounding box center [218, 161] width 14 height 14
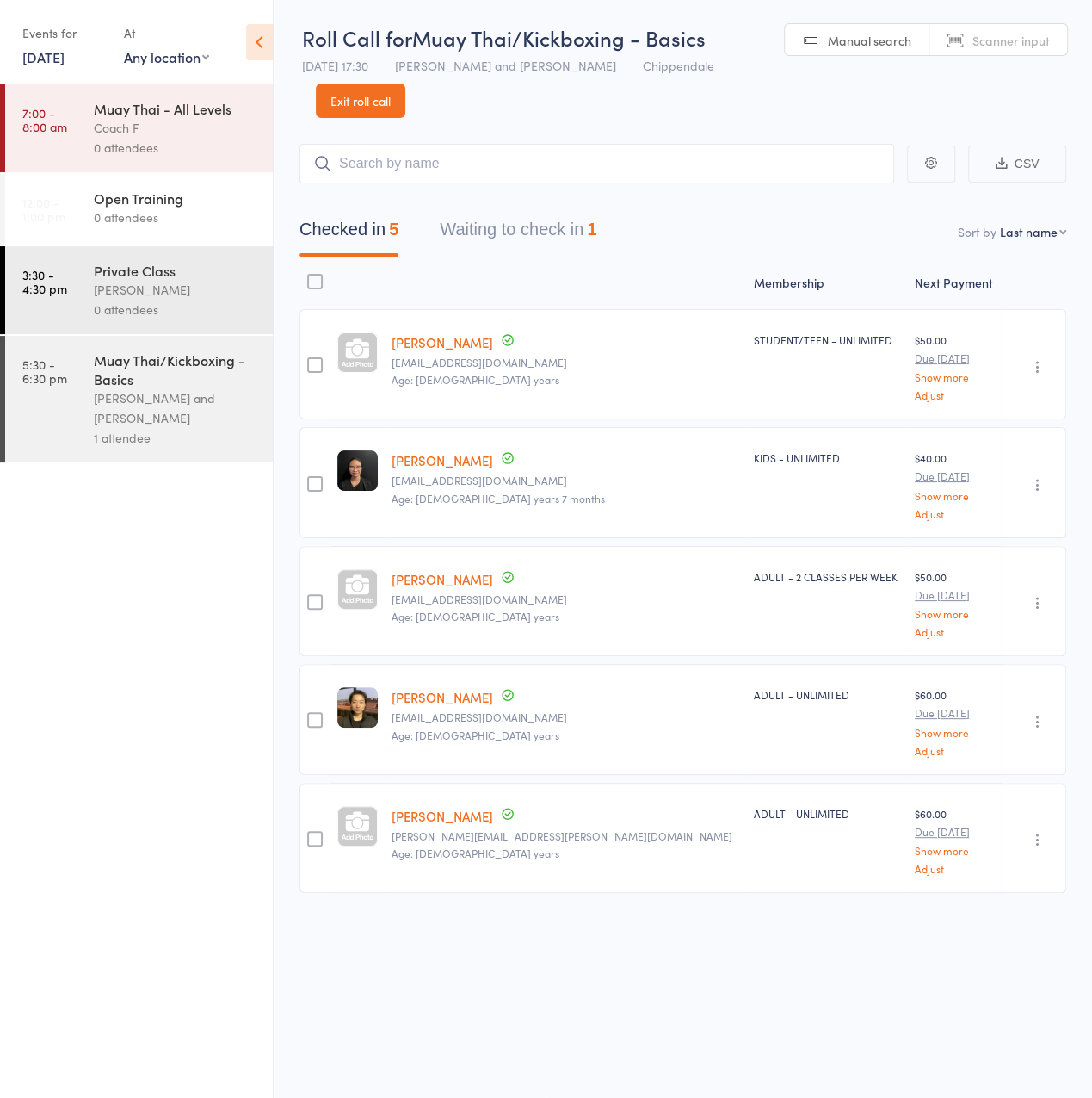
click at [561, 227] on button "Waiting to check in 1" at bounding box center [517, 234] width 156 height 46
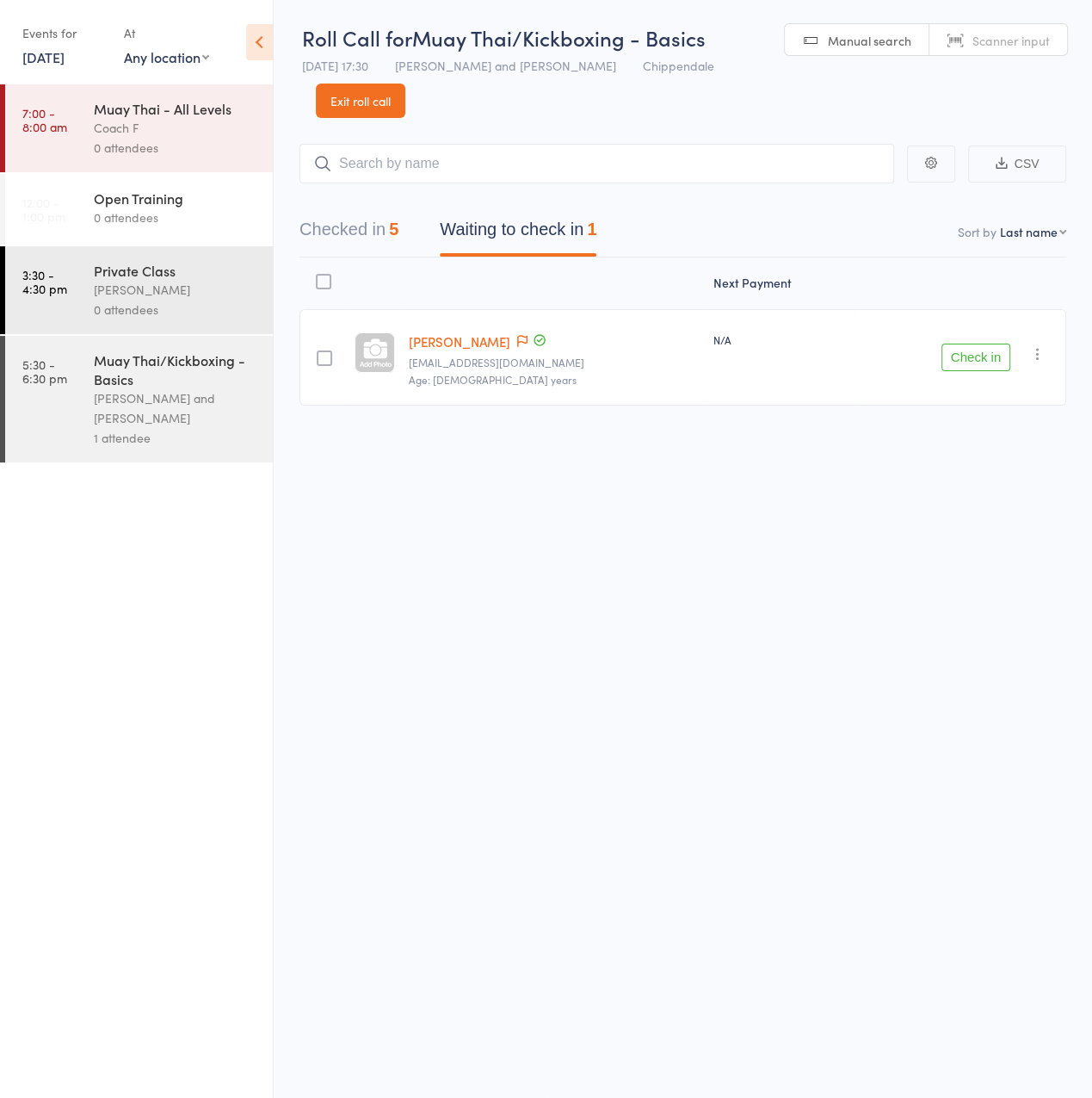
click at [374, 238] on button "Checked in 5" at bounding box center [348, 234] width 99 height 46
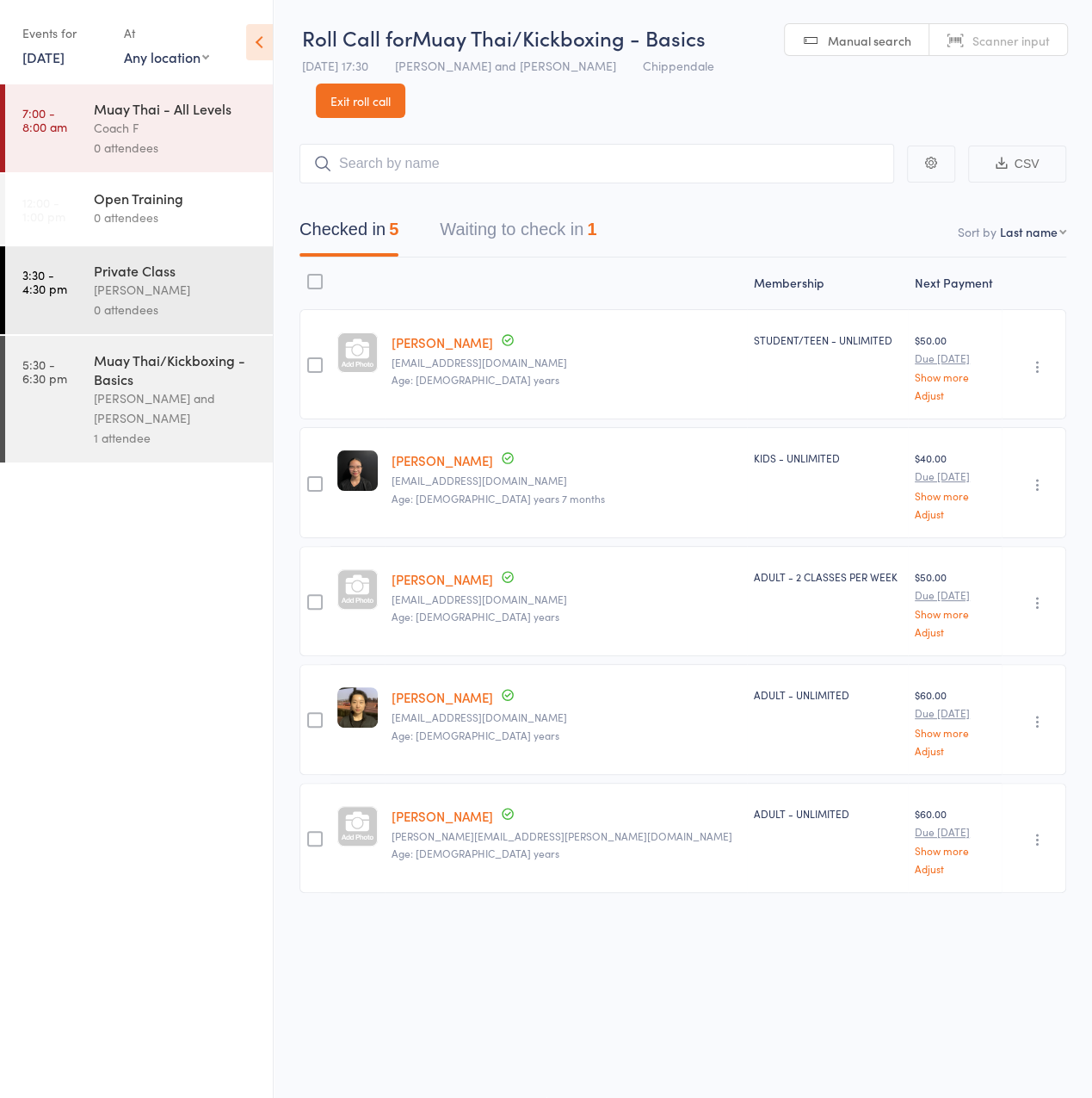
click at [56, 55] on link "12 Sep, 2025" at bounding box center [43, 57] width 42 height 19
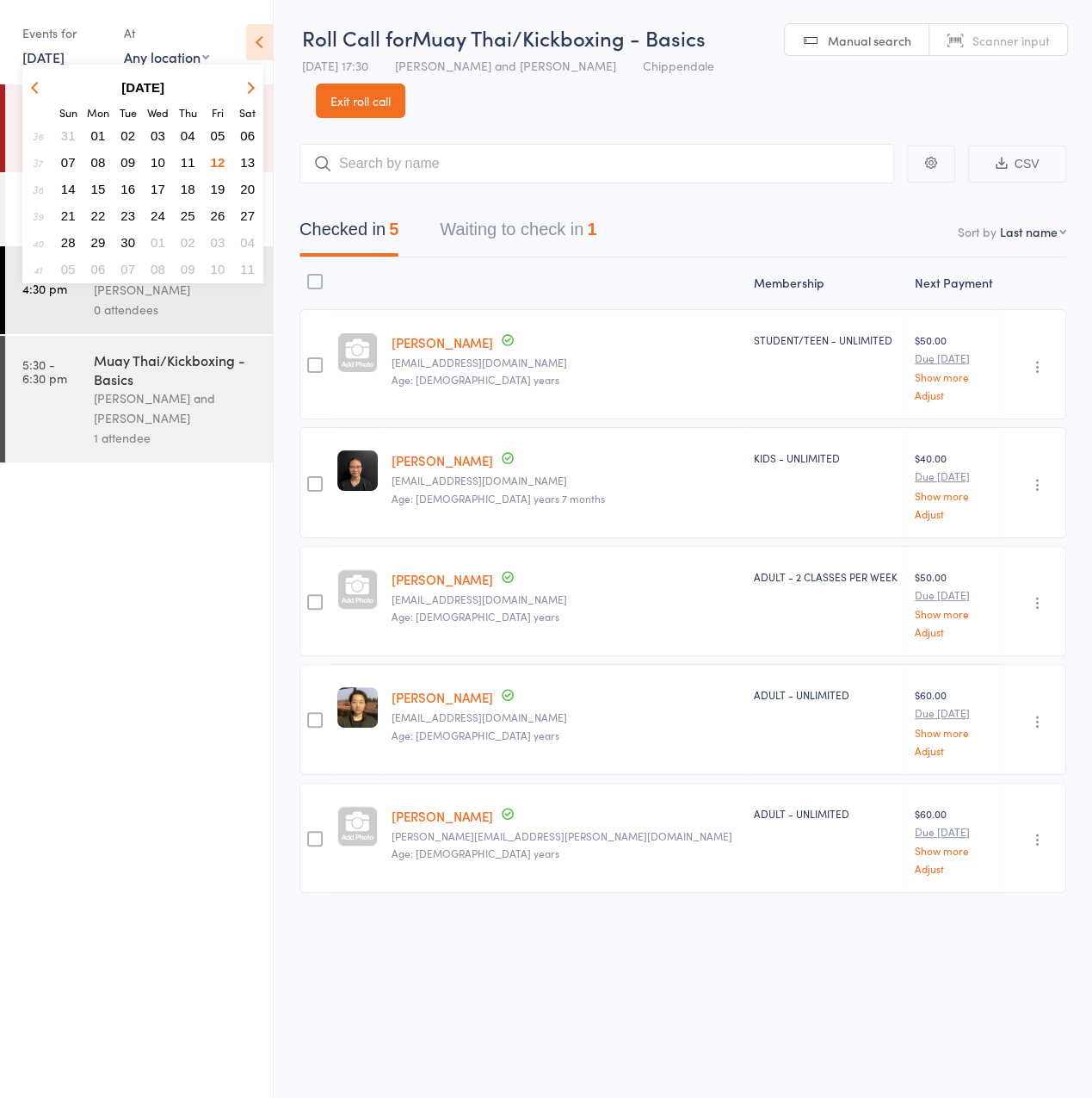
click at [222, 158] on span "12" at bounding box center [218, 161] width 14 height 14
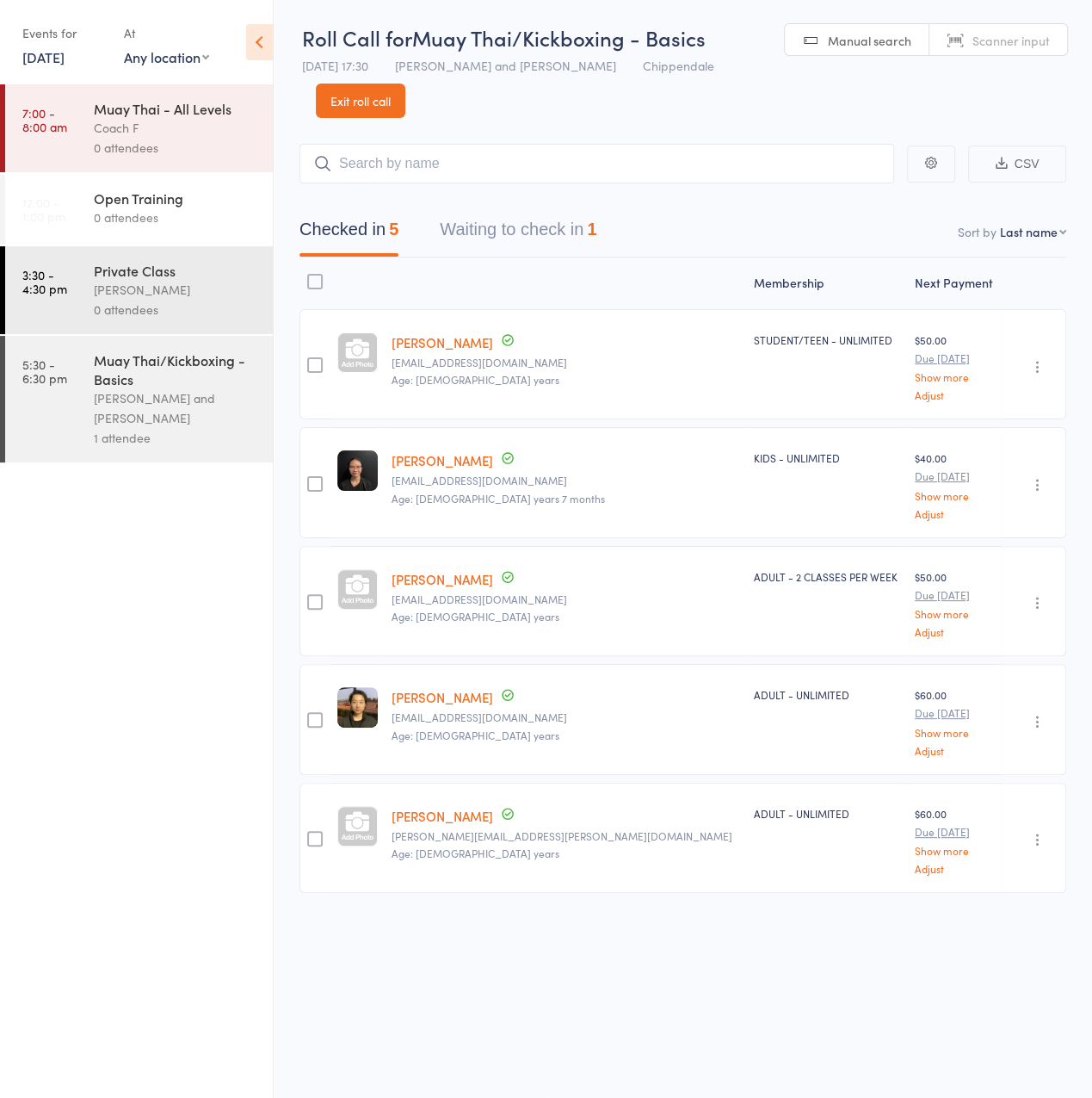
click at [156, 310] on div "0 attendees" at bounding box center [176, 309] width 164 height 20
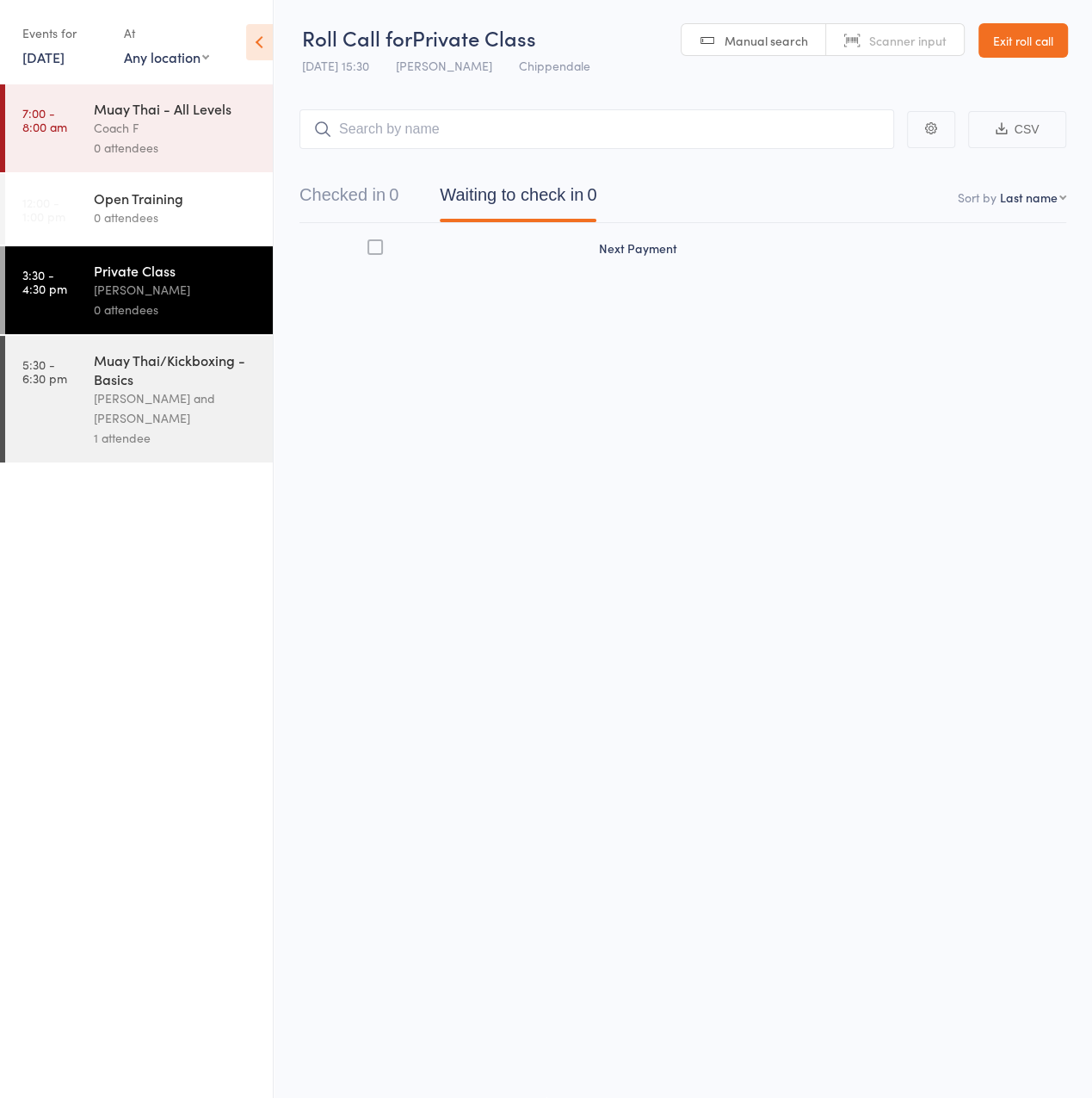
click at [158, 338] on div "Muay Thai/Kickboxing - Basics Sifu Chan Cheuk Fai and Antony Atkin 1 attendee" at bounding box center [183, 399] width 179 height 127
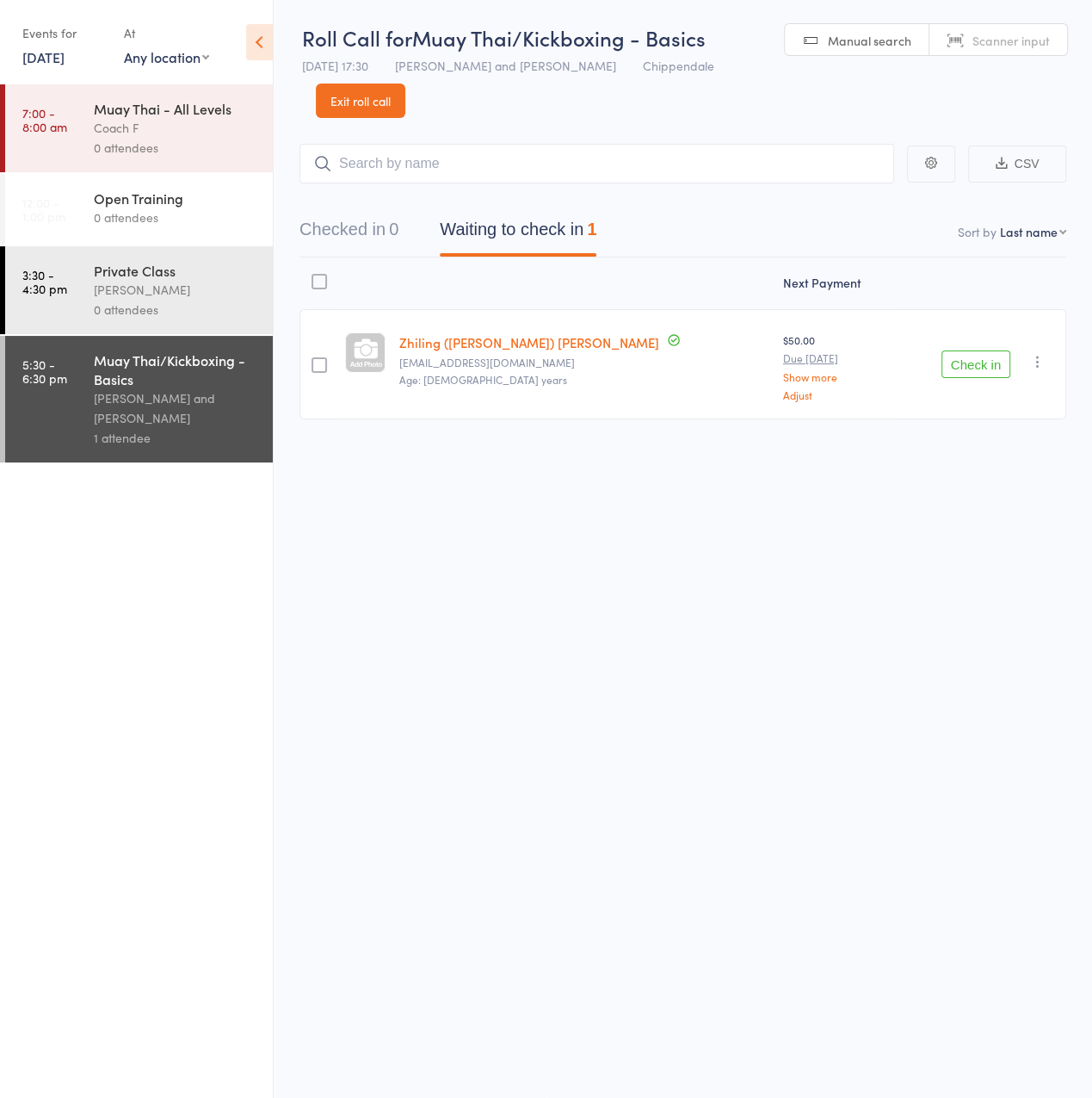
click at [374, 245] on button "Checked in 0" at bounding box center [348, 234] width 99 height 46
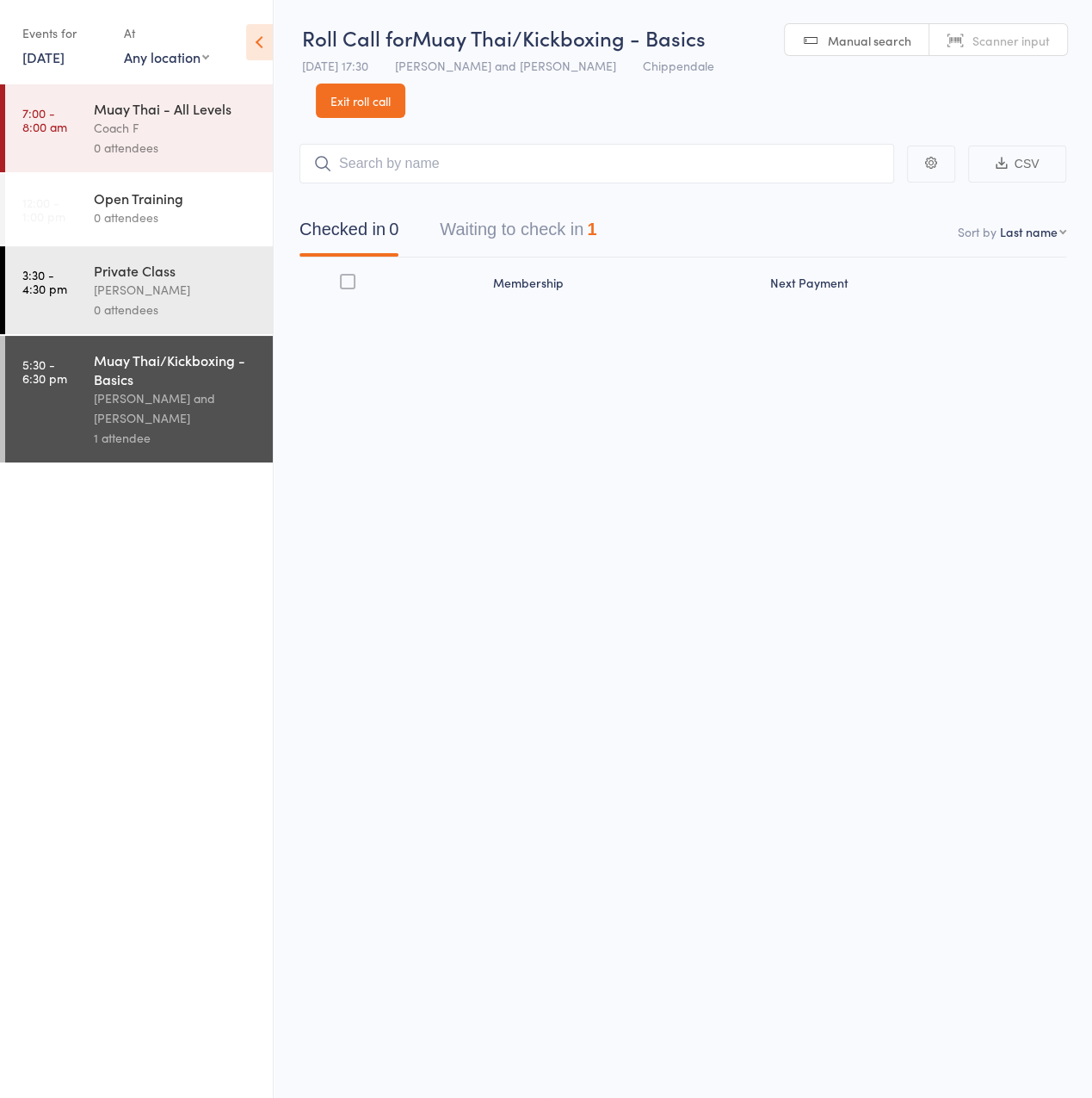
click at [559, 235] on button "Waiting to check in 1" at bounding box center [517, 234] width 156 height 46
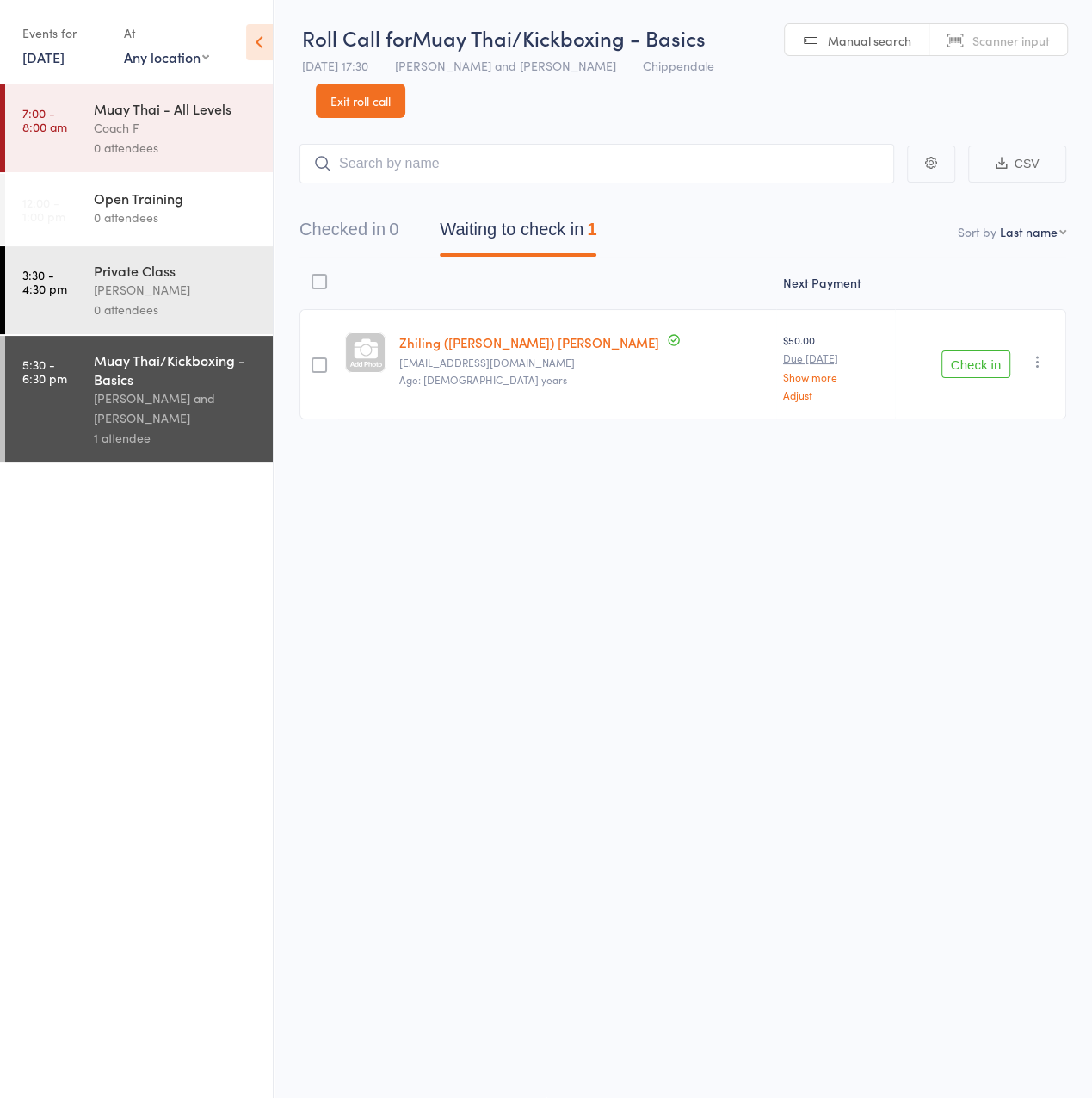
click at [278, 285] on main "CSV Checked in 0 Waiting to check in 1 Sort by Last name First name Last name B…" at bounding box center [682, 307] width 819 height 378
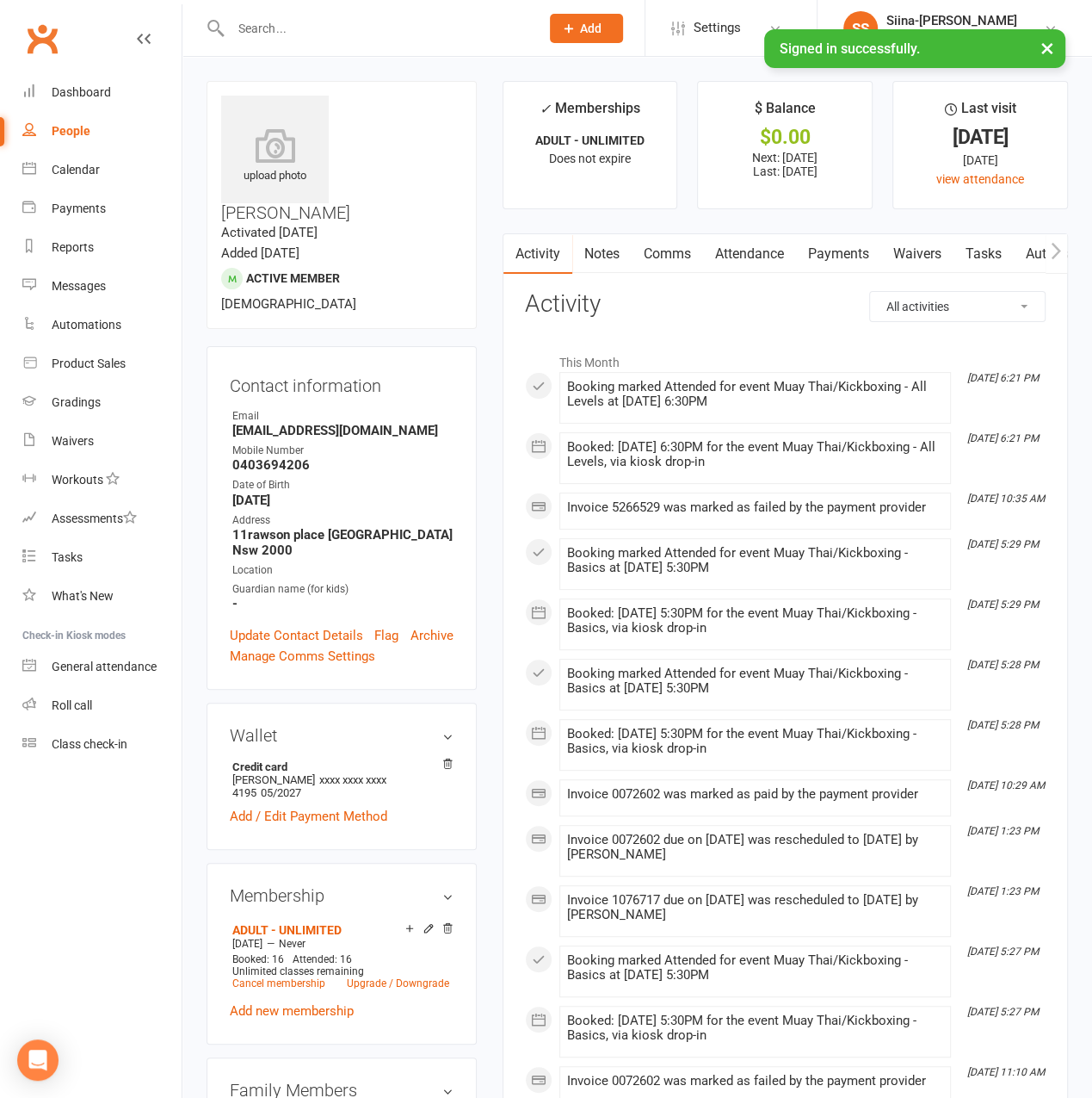
click at [832, 255] on link "Payments" at bounding box center [839, 253] width 85 height 39
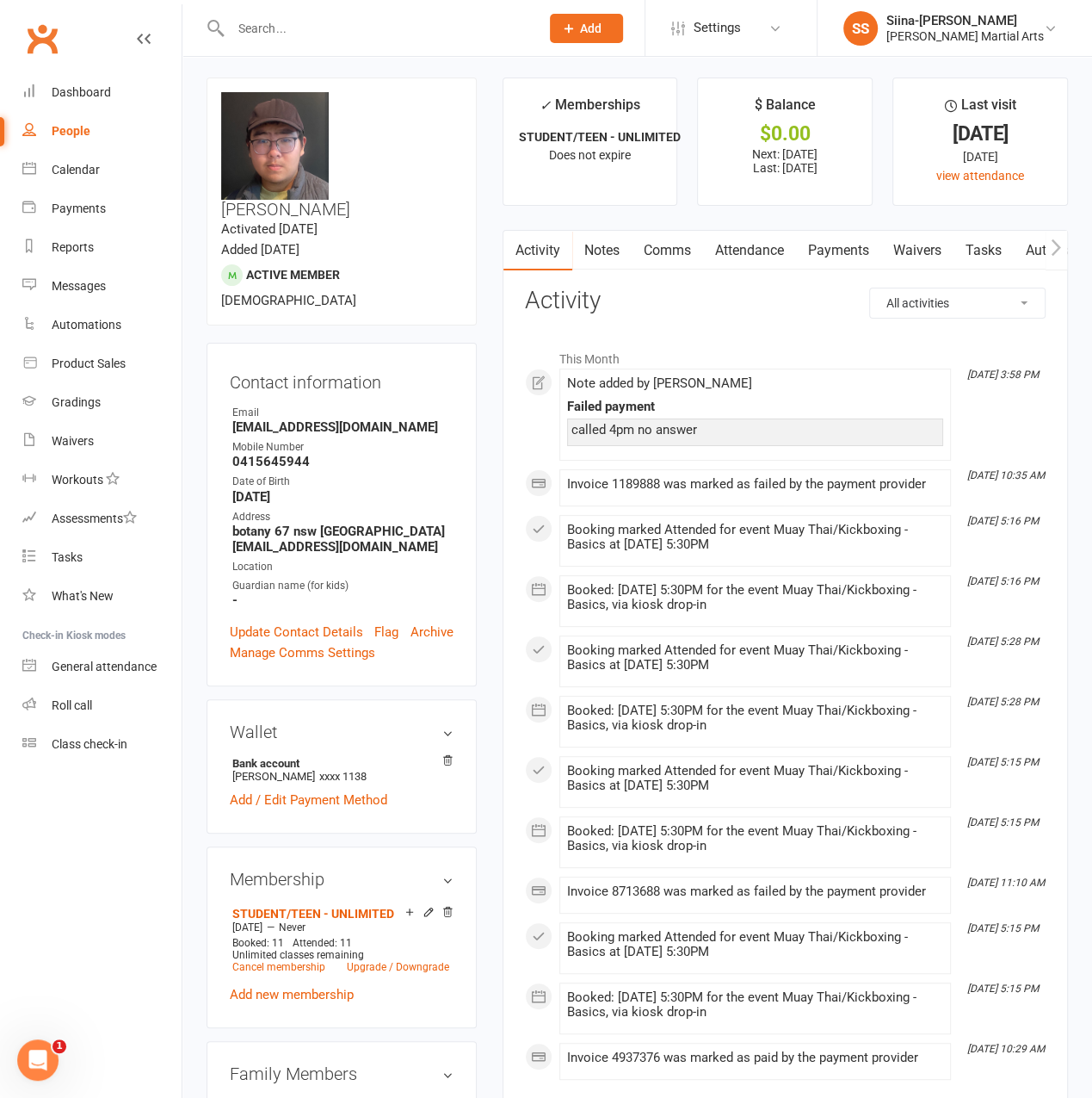
click at [860, 251] on link "Payments" at bounding box center [839, 250] width 85 height 39
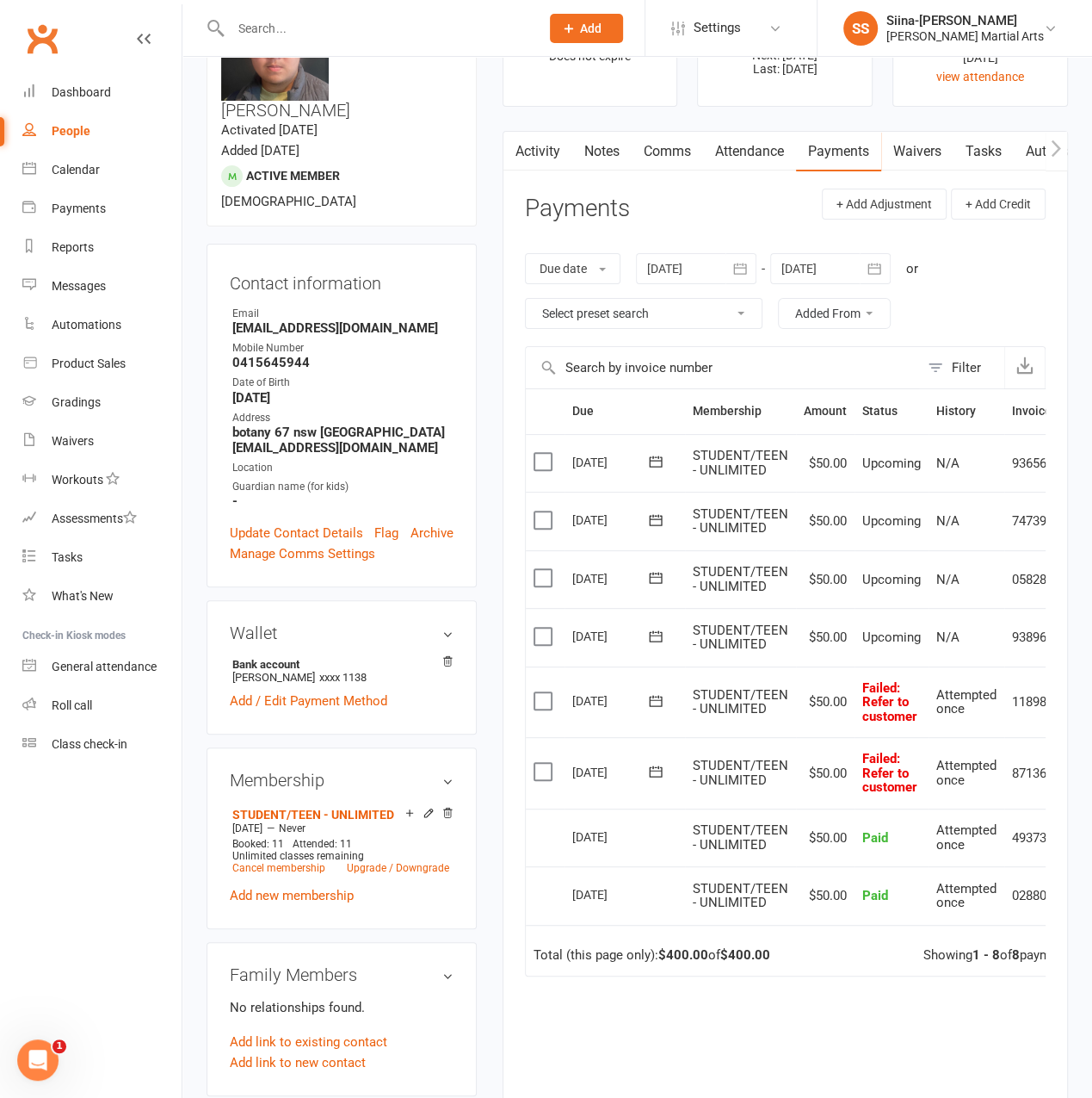
scroll to position [104, 0]
click at [391, 41] on div at bounding box center [367, 28] width 321 height 56
click at [388, 31] on input "text" at bounding box center [376, 28] width 302 height 24
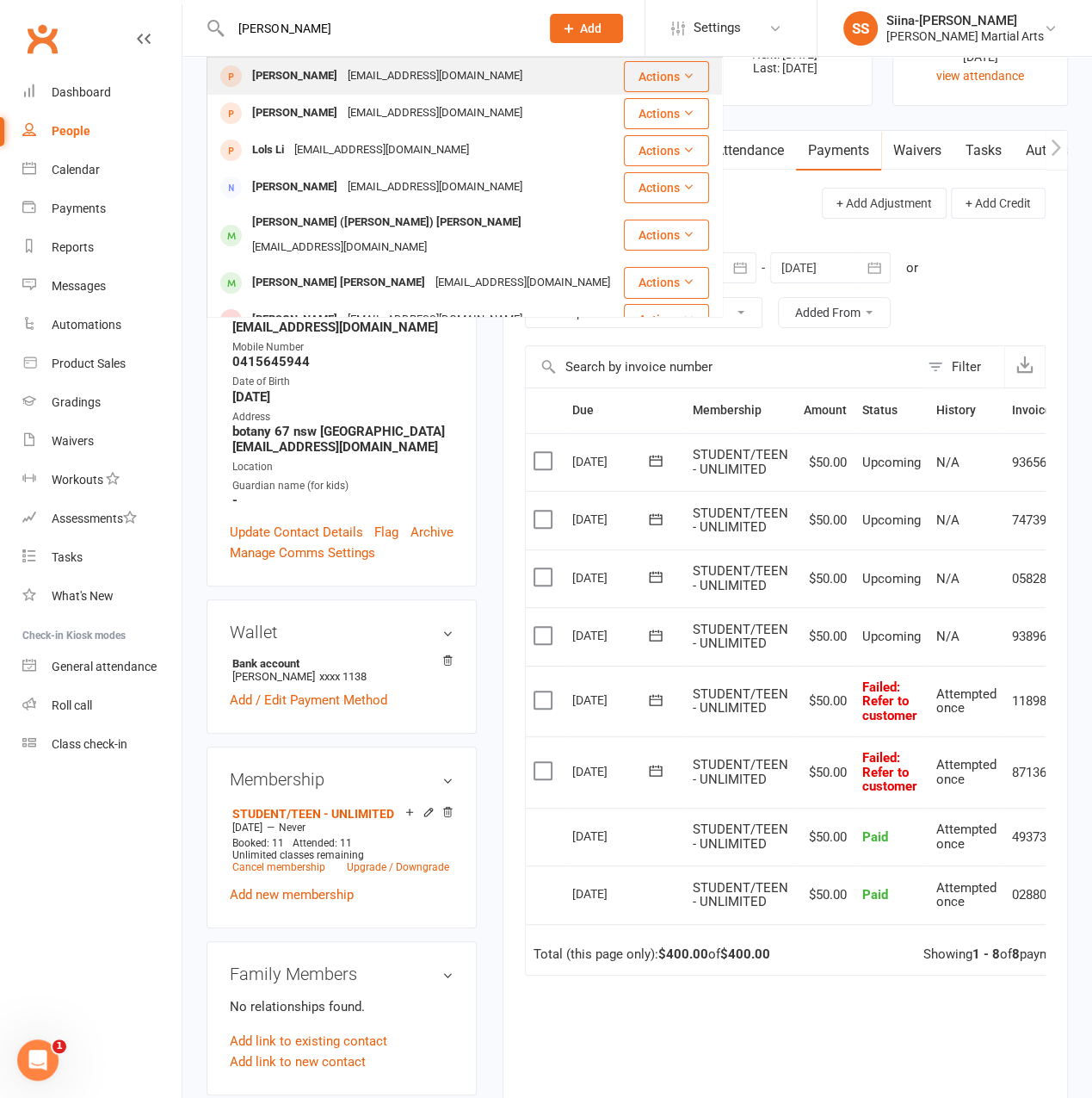
type input "jing lin"
click at [415, 86] on div "jing39545@gmail.com" at bounding box center [435, 76] width 185 height 25
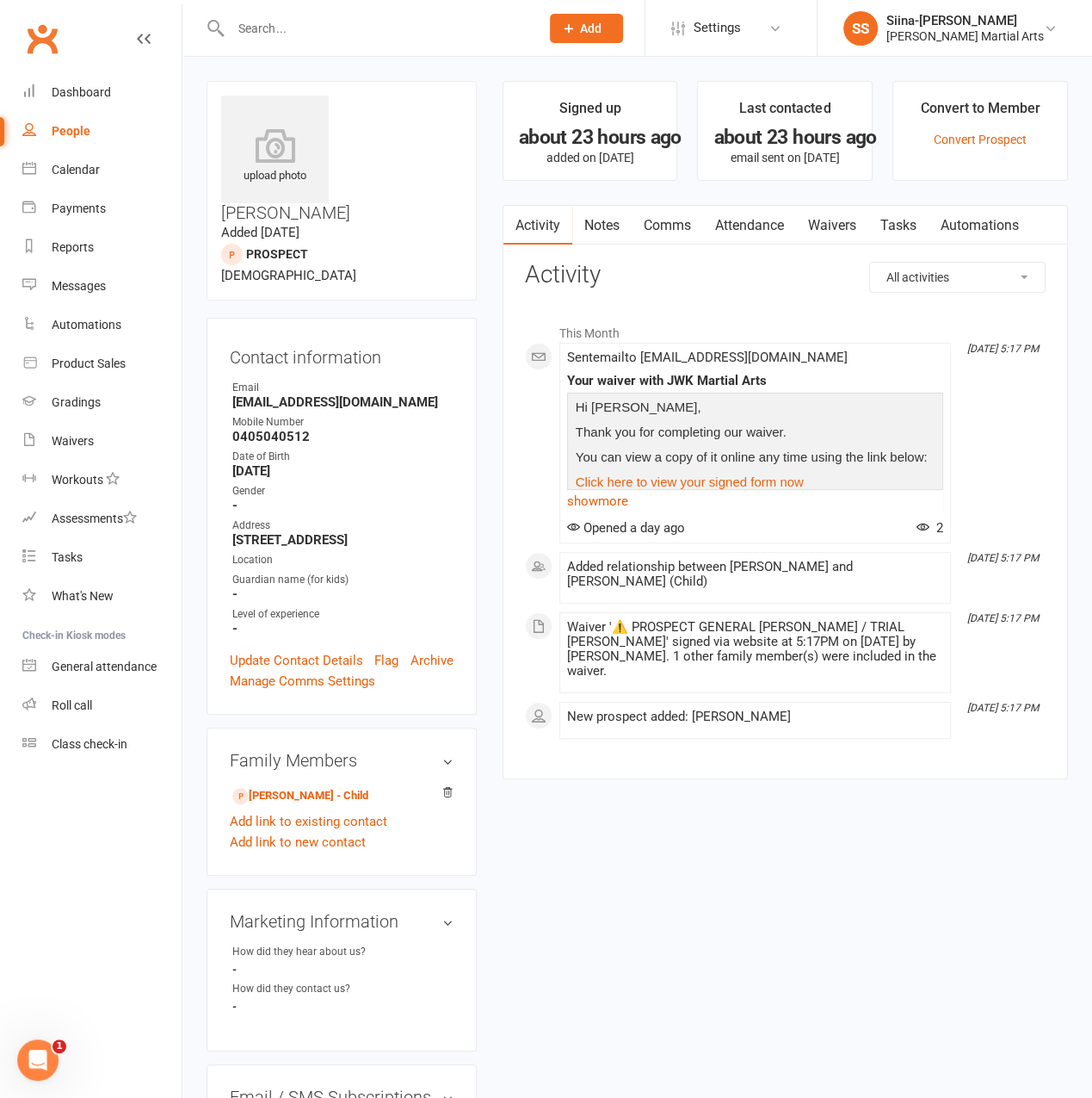
click at [832, 227] on link "Waivers" at bounding box center [832, 225] width 72 height 39
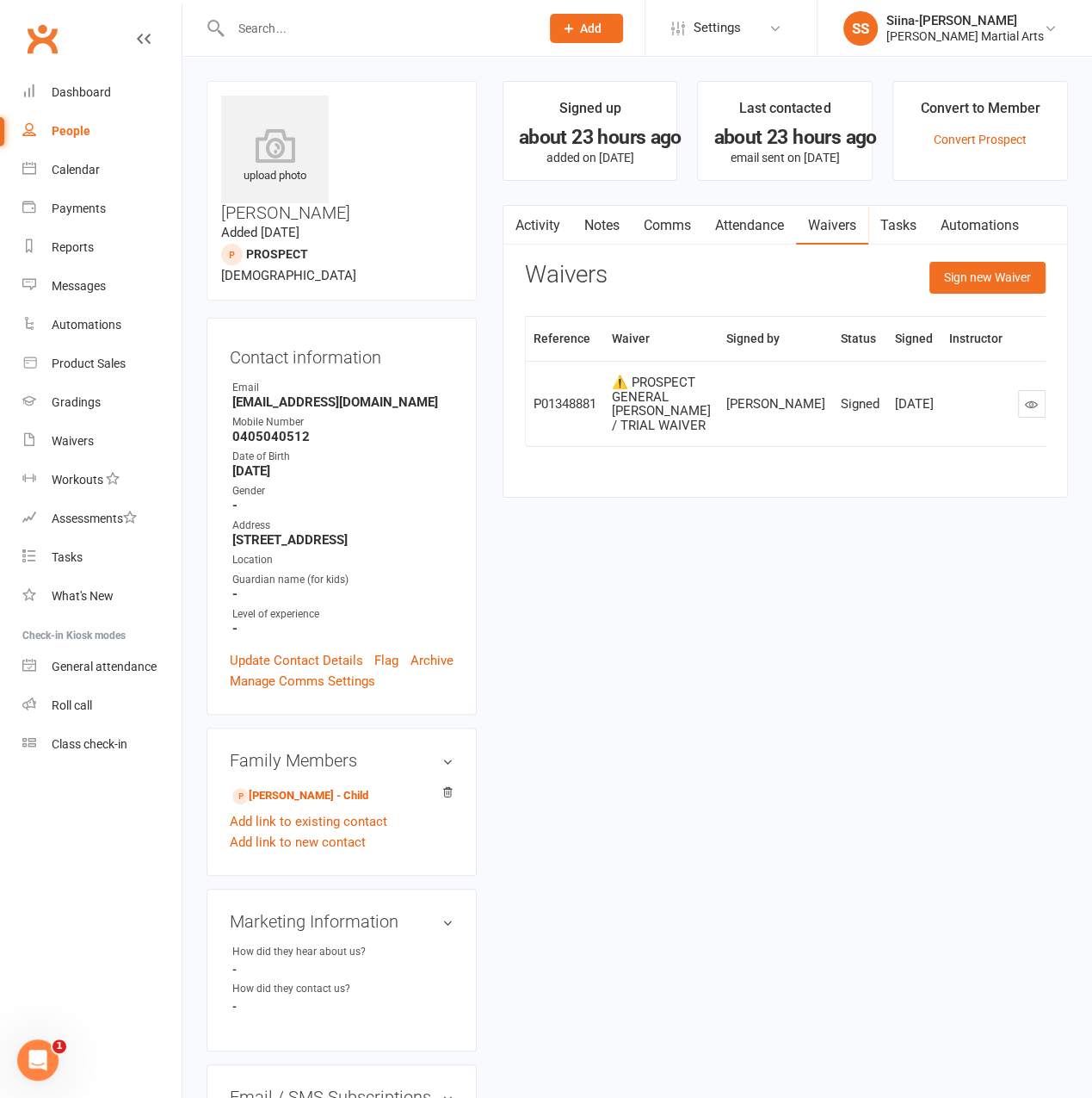
click at [743, 222] on link "Attendance" at bounding box center [749, 225] width 93 height 39
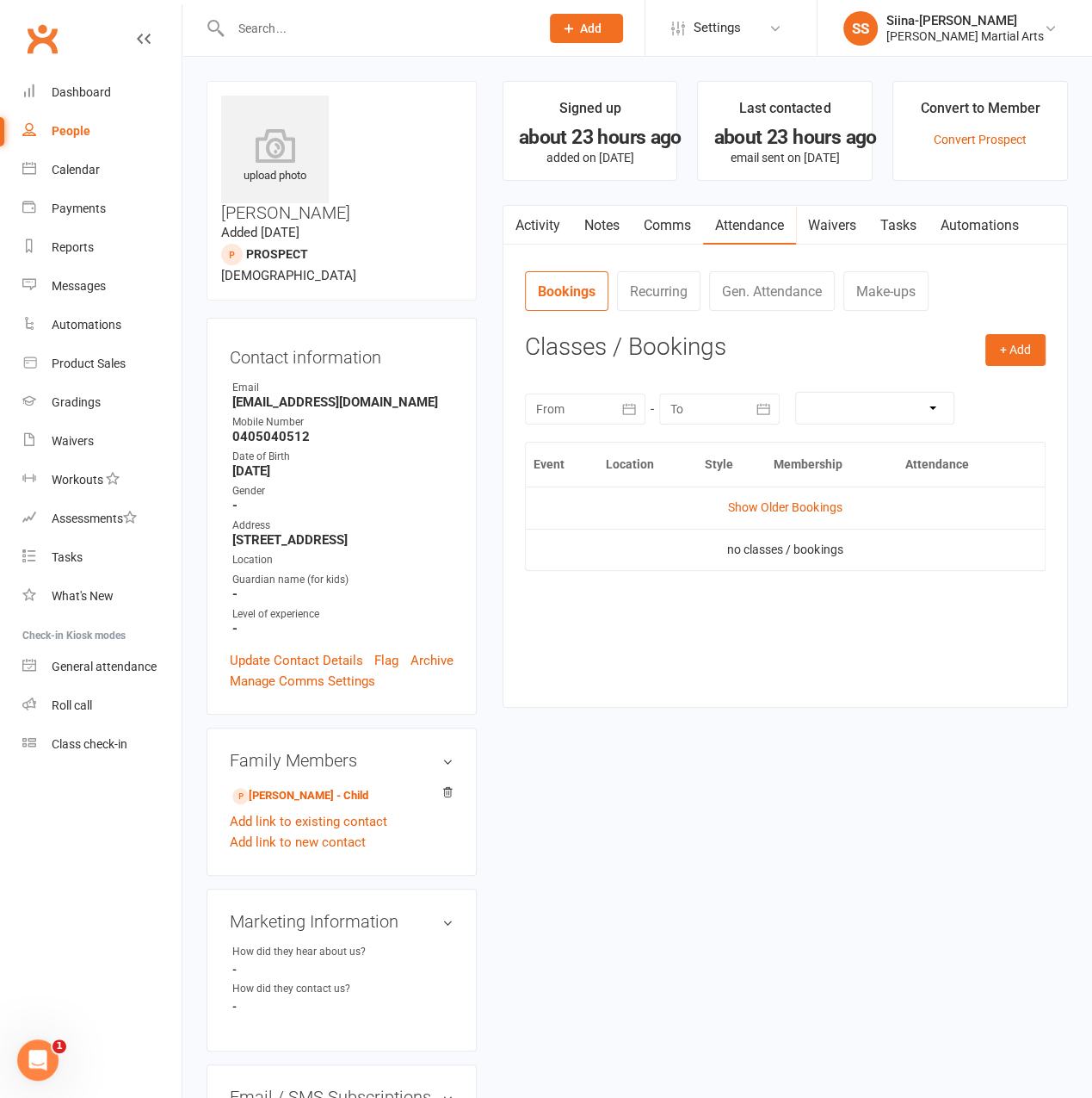
click at [673, 231] on link "Comms" at bounding box center [667, 225] width 71 height 39
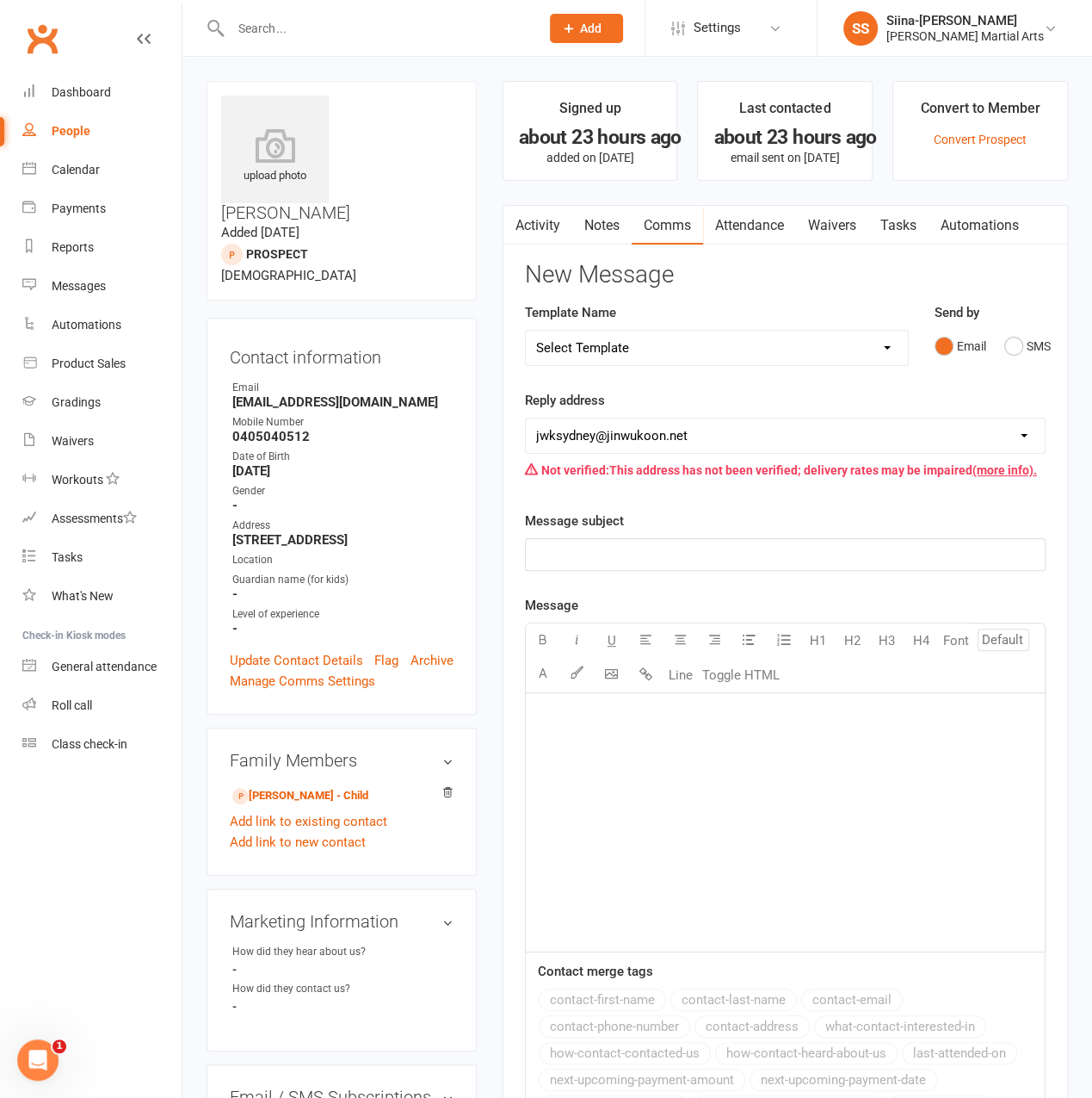
click at [535, 227] on link "Activity" at bounding box center [538, 225] width 69 height 39
